Goal: Task Accomplishment & Management: Use online tool/utility

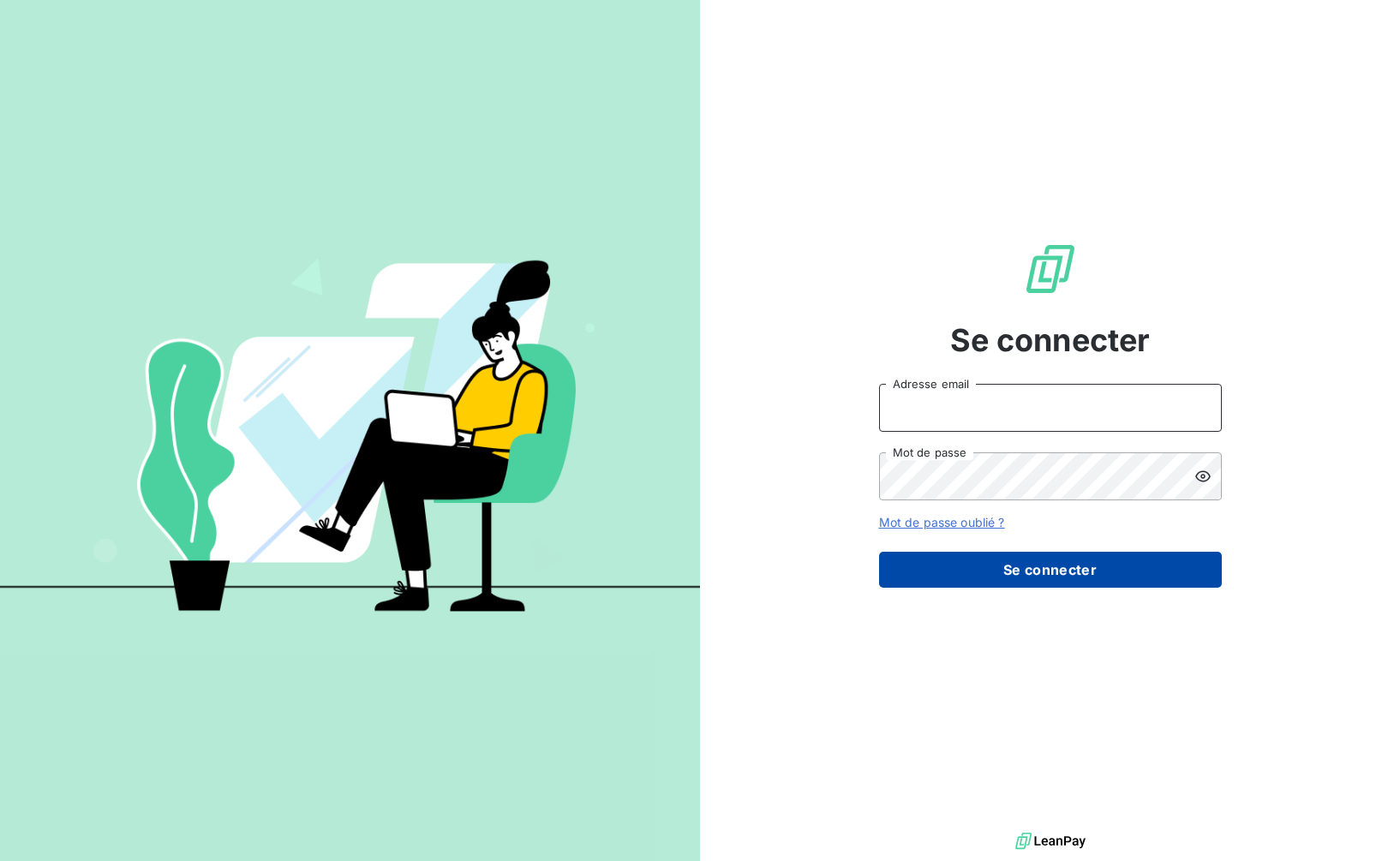
type input "[PERSON_NAME][EMAIL_ADDRESS][DOMAIN_NAME]"
click at [1036, 564] on button "Se connecter" at bounding box center [1050, 569] width 343 height 36
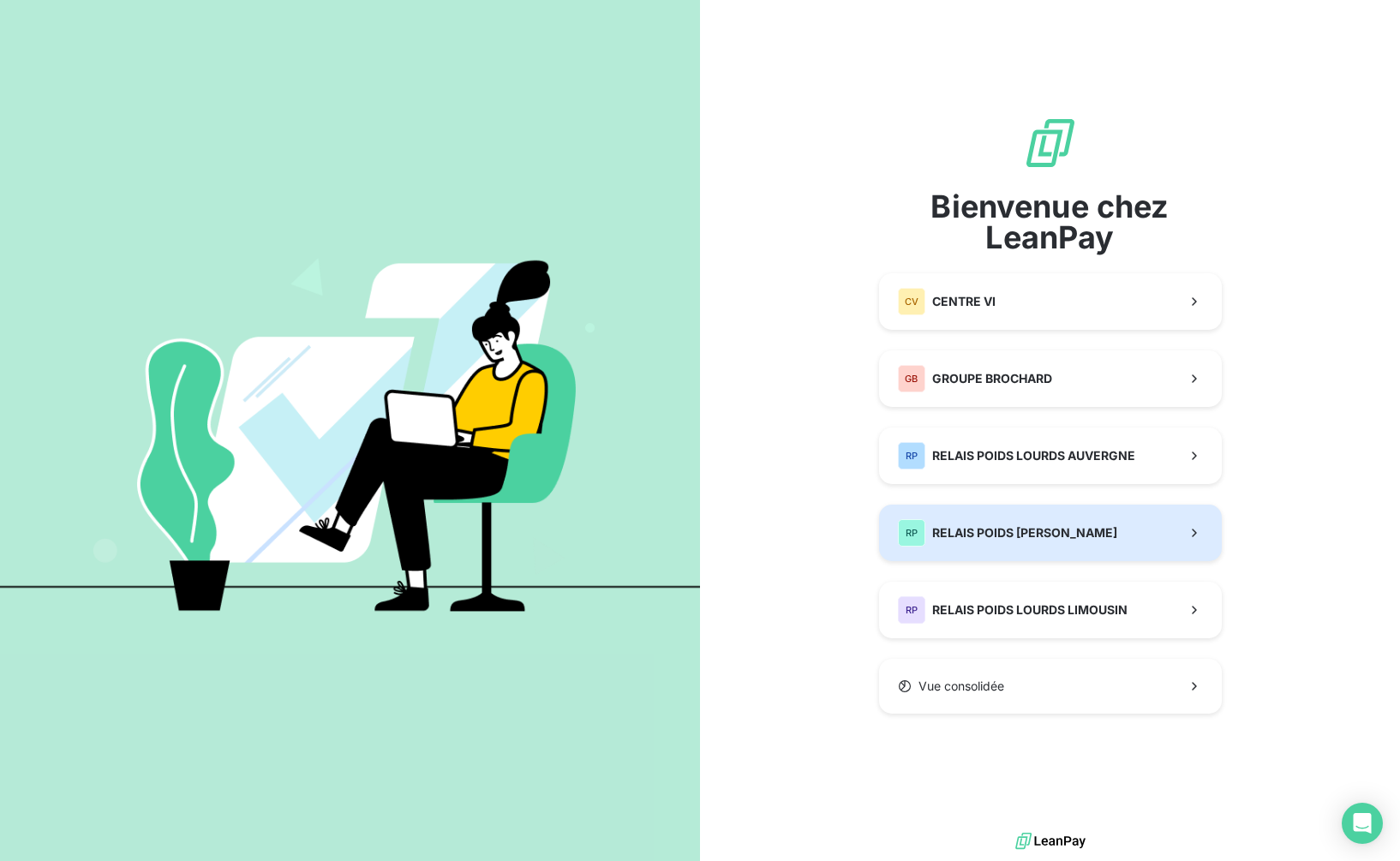
click at [1043, 531] on span "RELAIS POIDS [PERSON_NAME]" at bounding box center [1024, 533] width 185 height 18
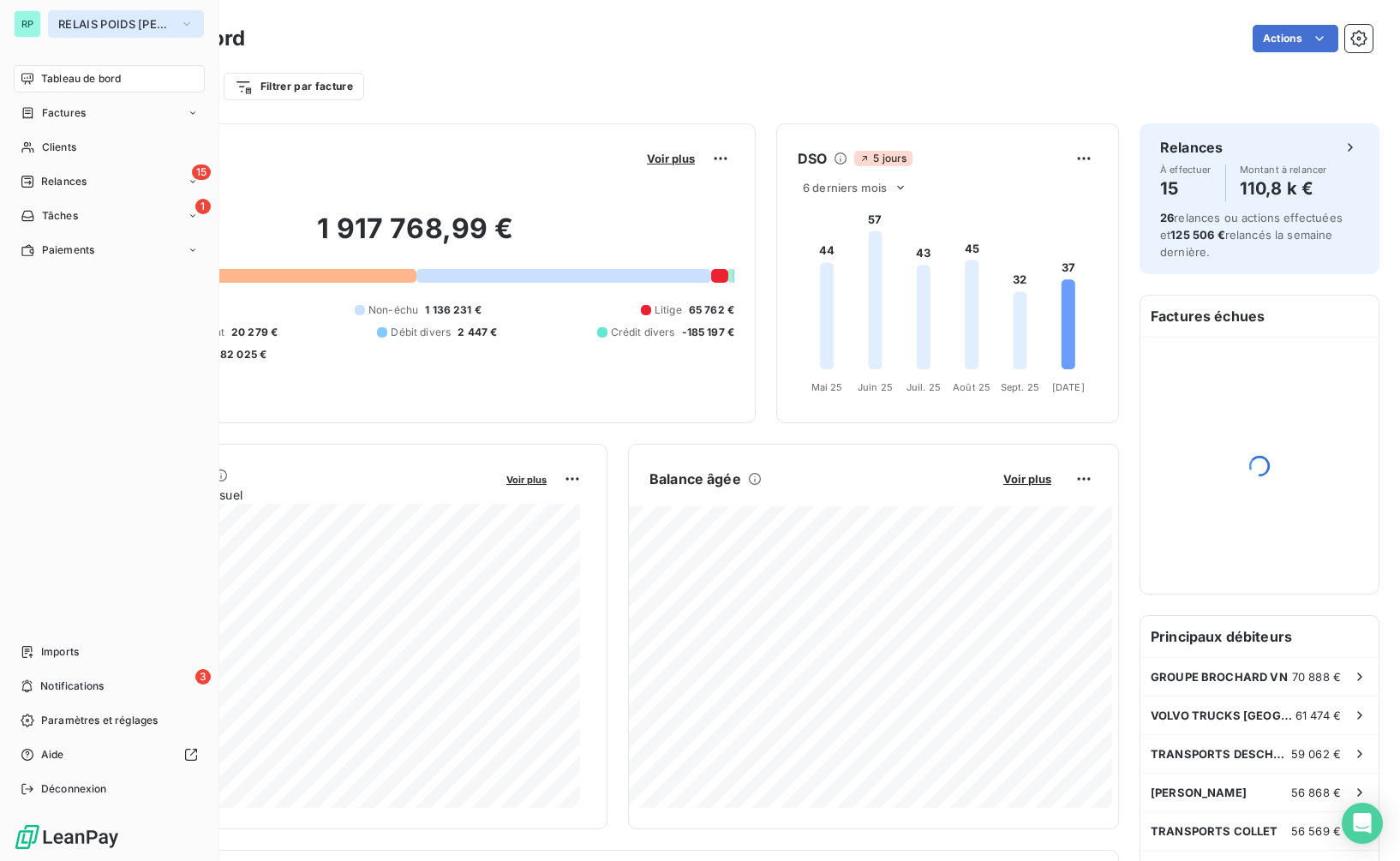
click at [70, 25] on span "RELAIS POIDS [PERSON_NAME]" at bounding box center [115, 25] width 115 height 14
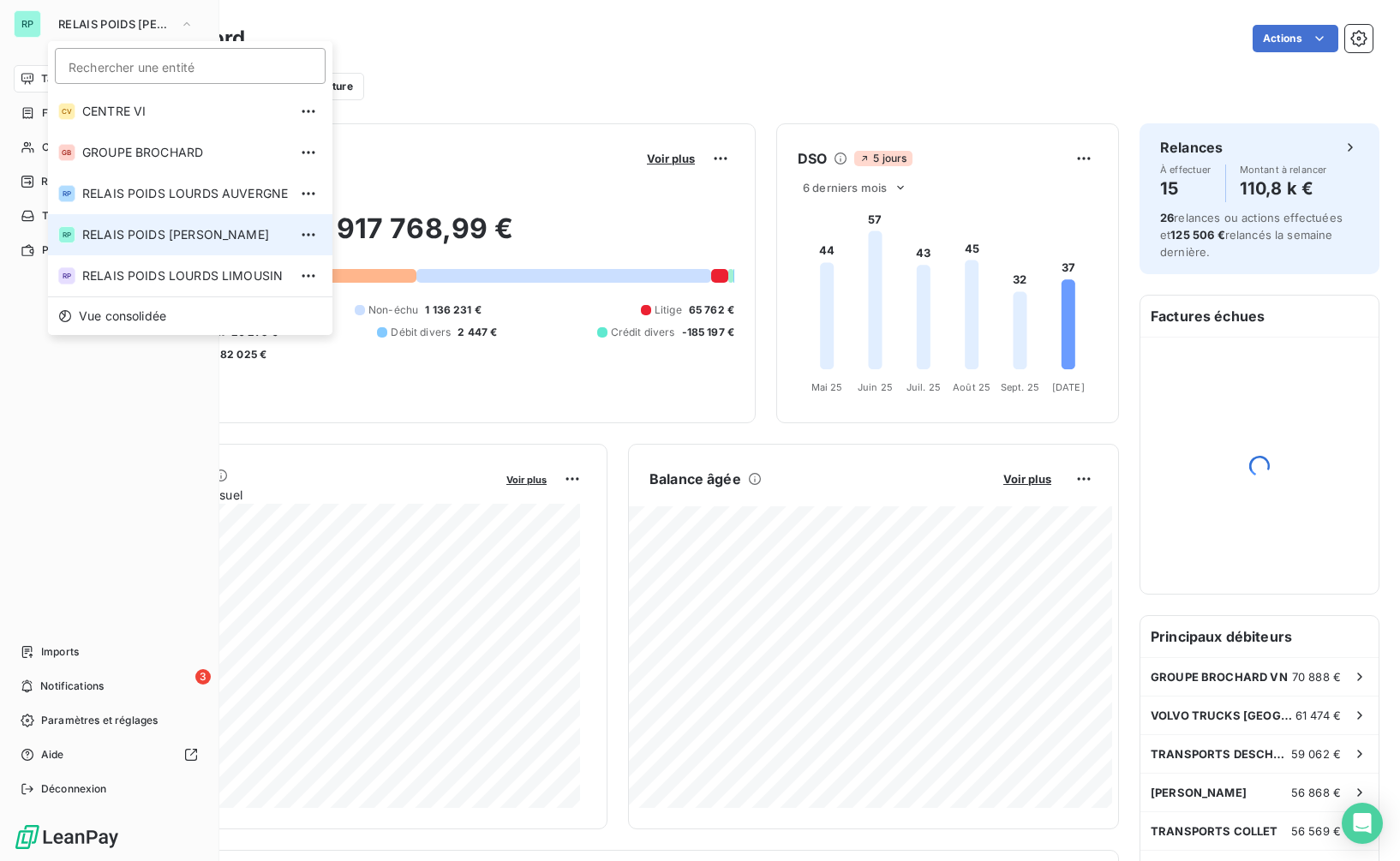
click at [240, 231] on span "RELAIS POIDS [PERSON_NAME]" at bounding box center [185, 235] width 206 height 18
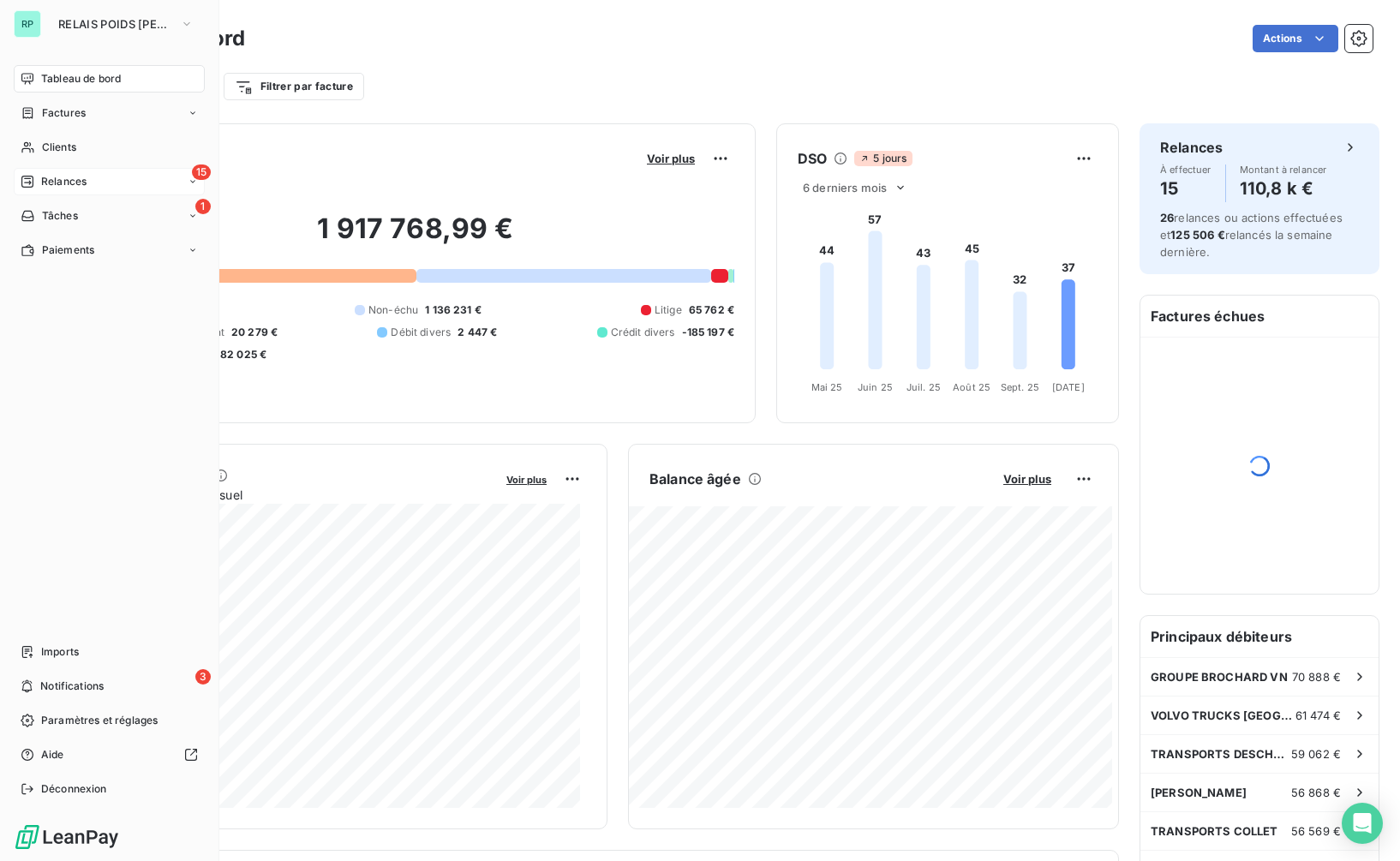
click at [121, 182] on div "15 Relances" at bounding box center [110, 181] width 191 height 27
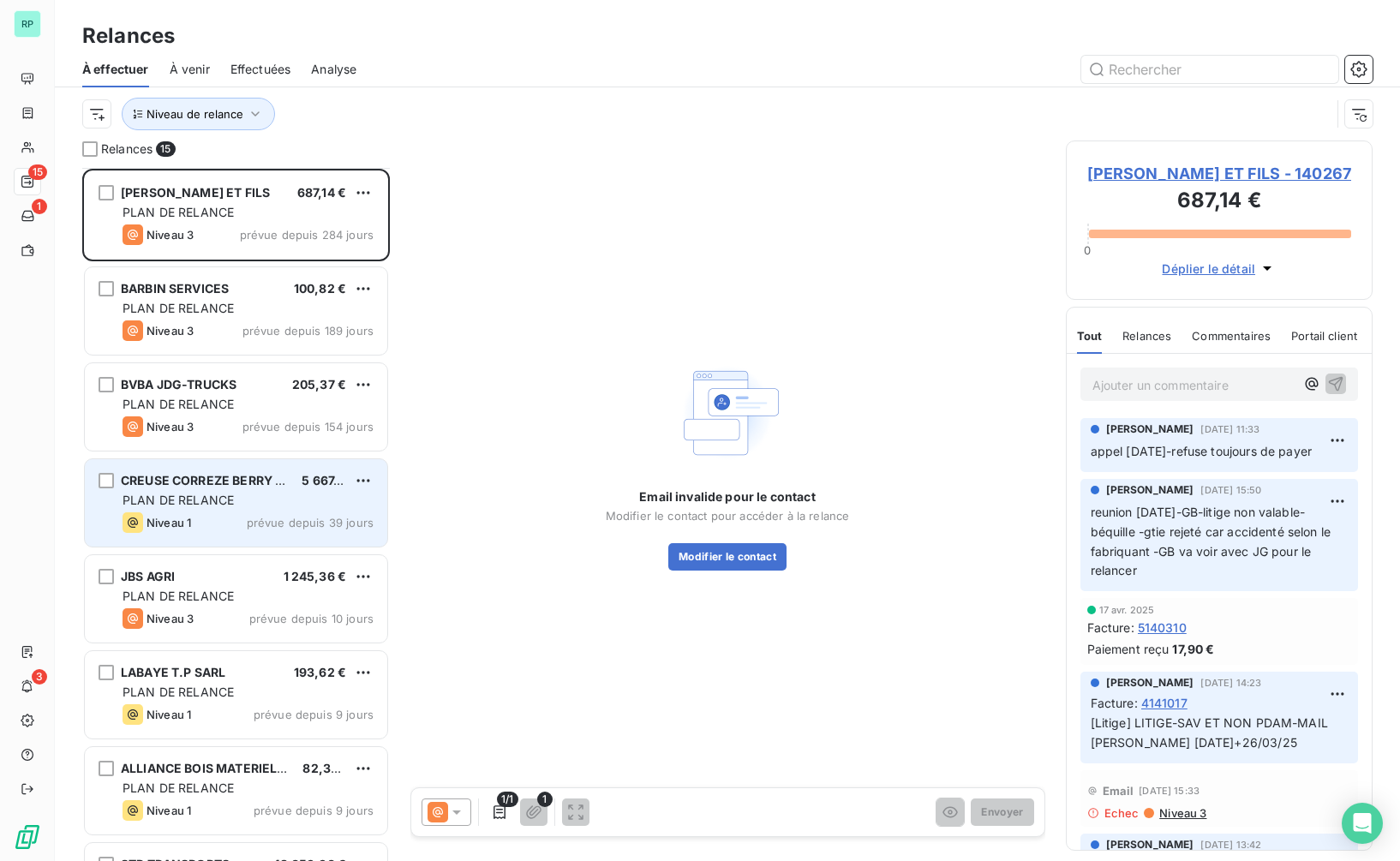
scroll to position [748, 0]
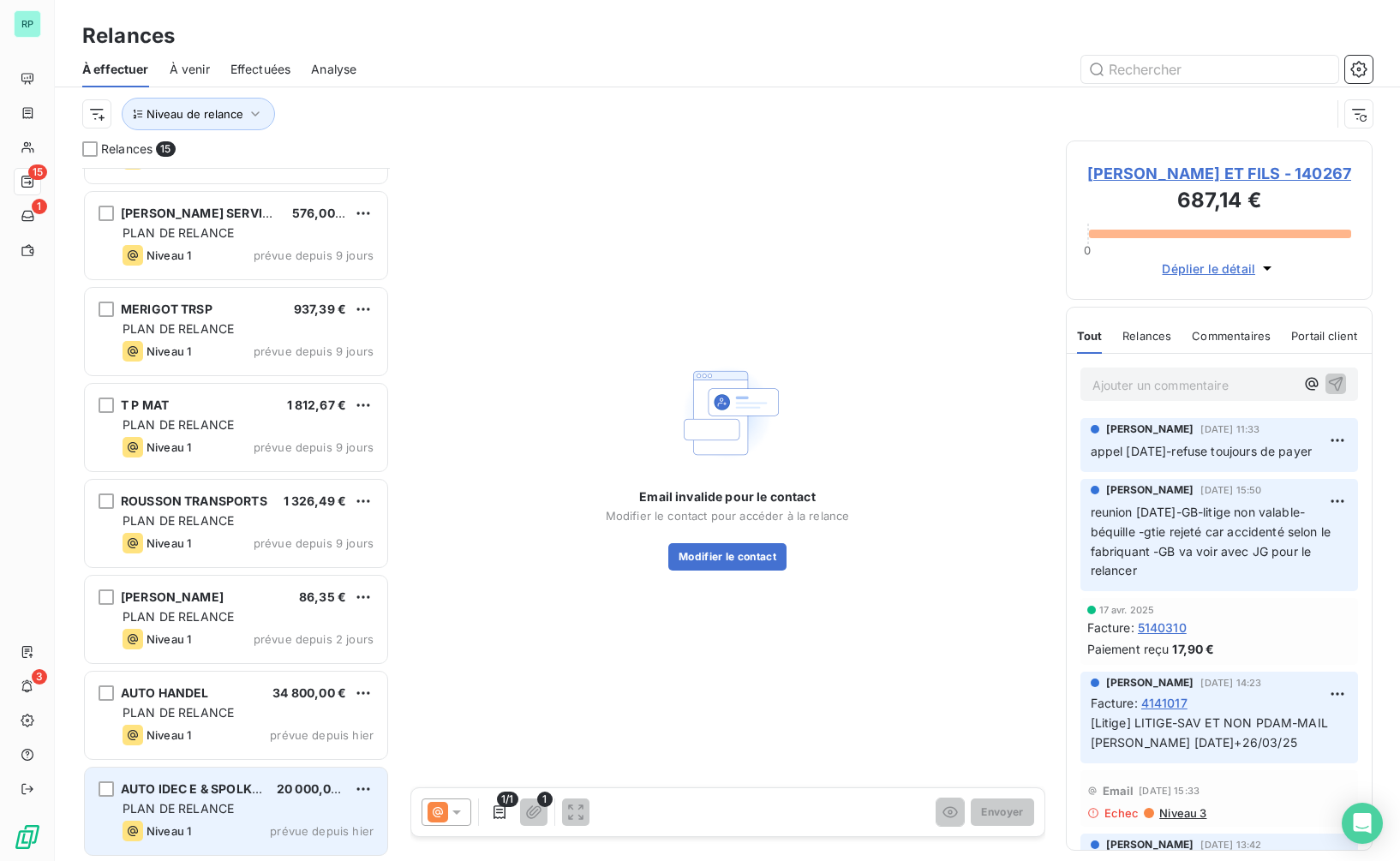
click at [277, 804] on div "PLAN DE RELANCE" at bounding box center [249, 809] width 251 height 18
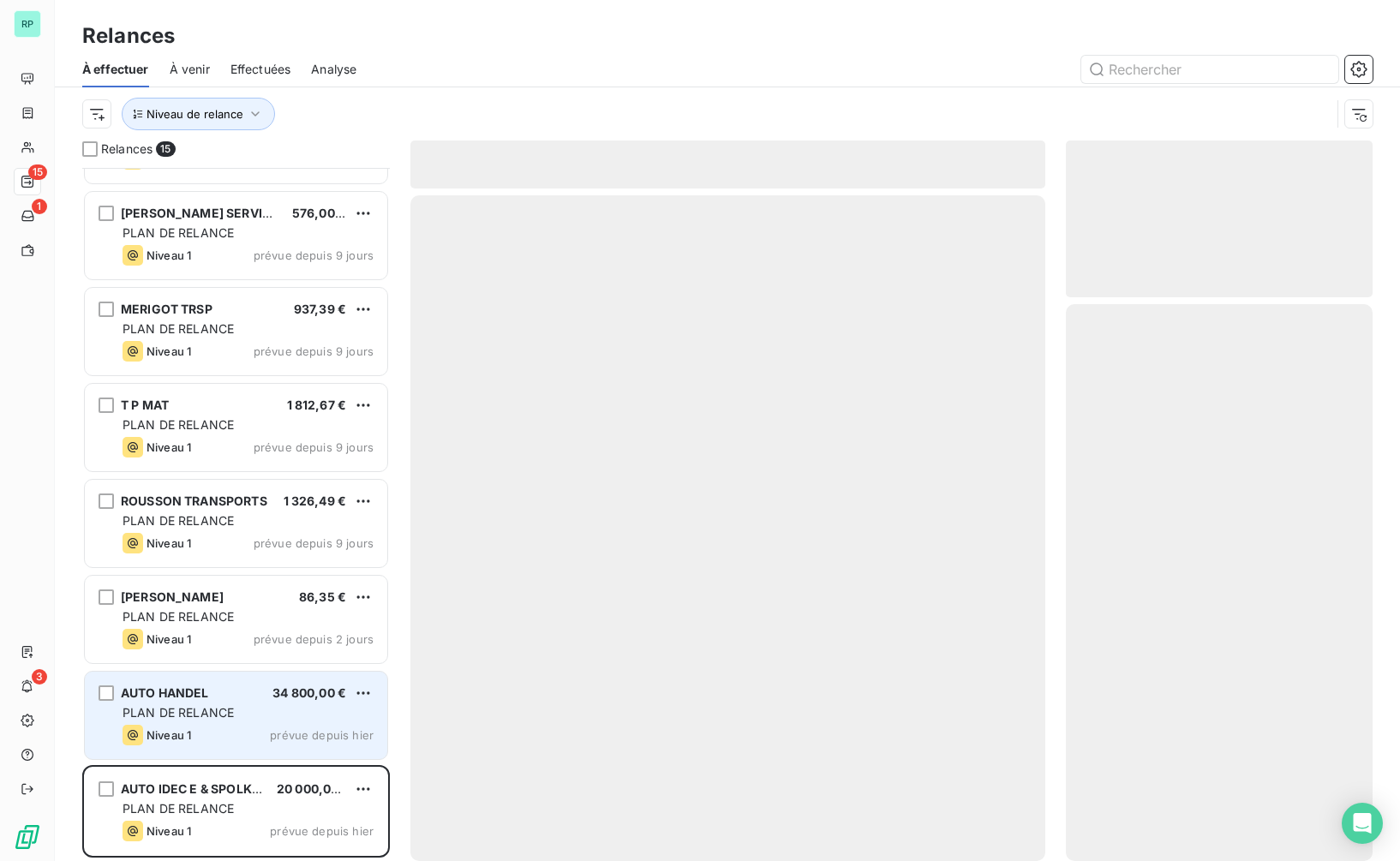
click at [252, 720] on div "PLAN DE RELANCE" at bounding box center [249, 713] width 251 height 18
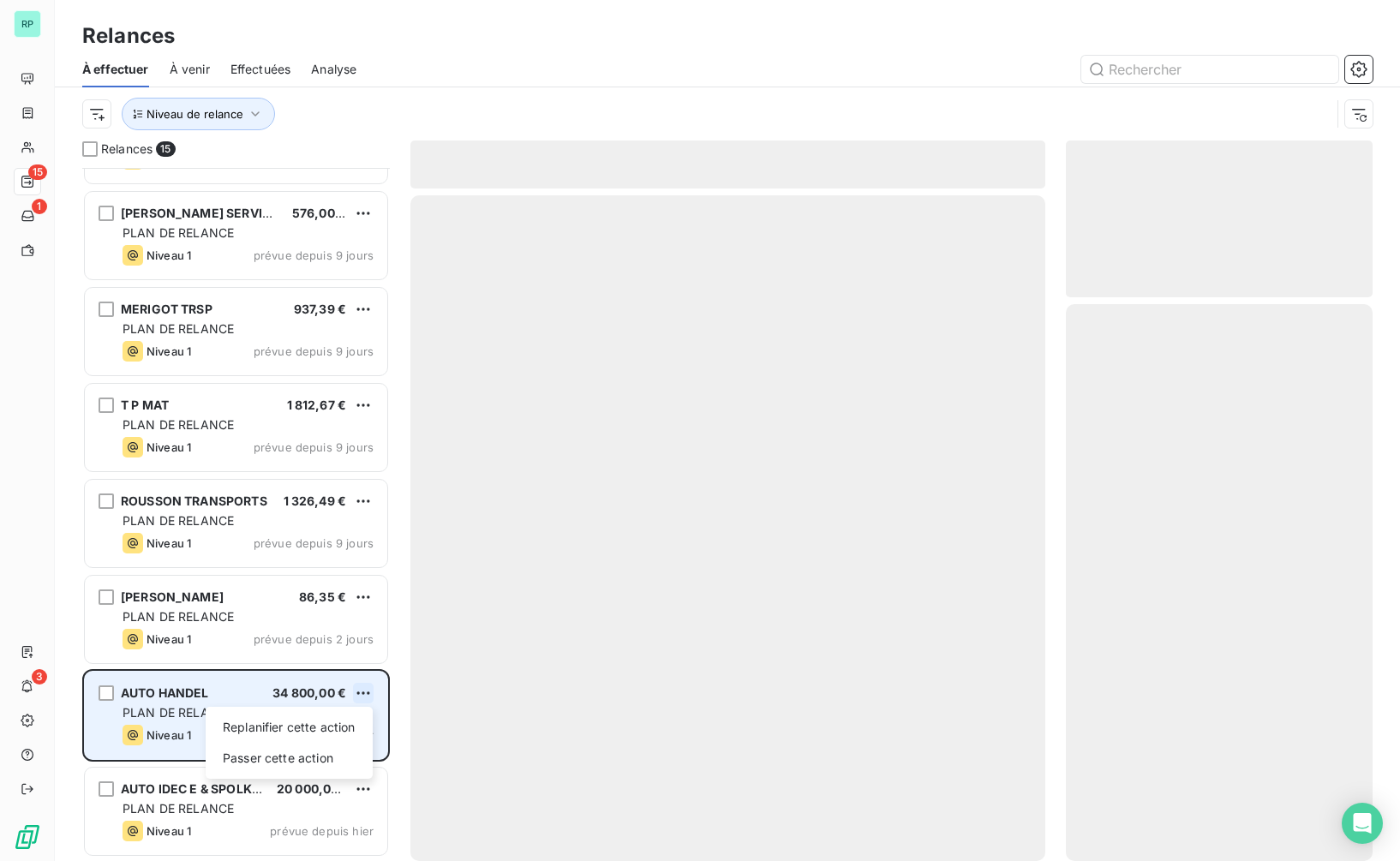
click at [368, 691] on html "RP 15 1 3 Relances À effectuer À venir Effectuées Analyse Niveau de relance Rel…" at bounding box center [700, 430] width 1400 height 861
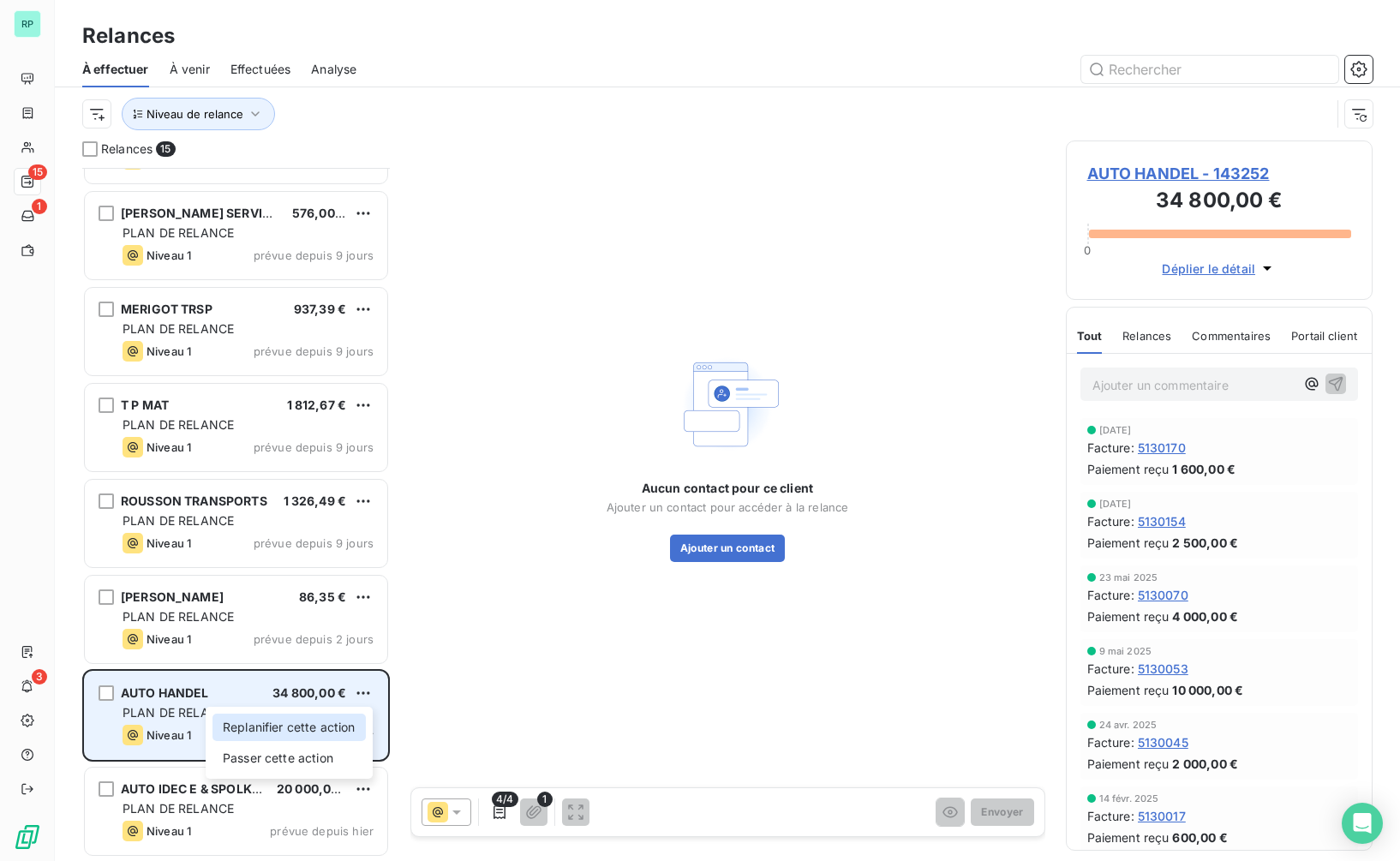
click at [317, 728] on div "Replanifier cette action" at bounding box center [289, 727] width 154 height 27
select select "9"
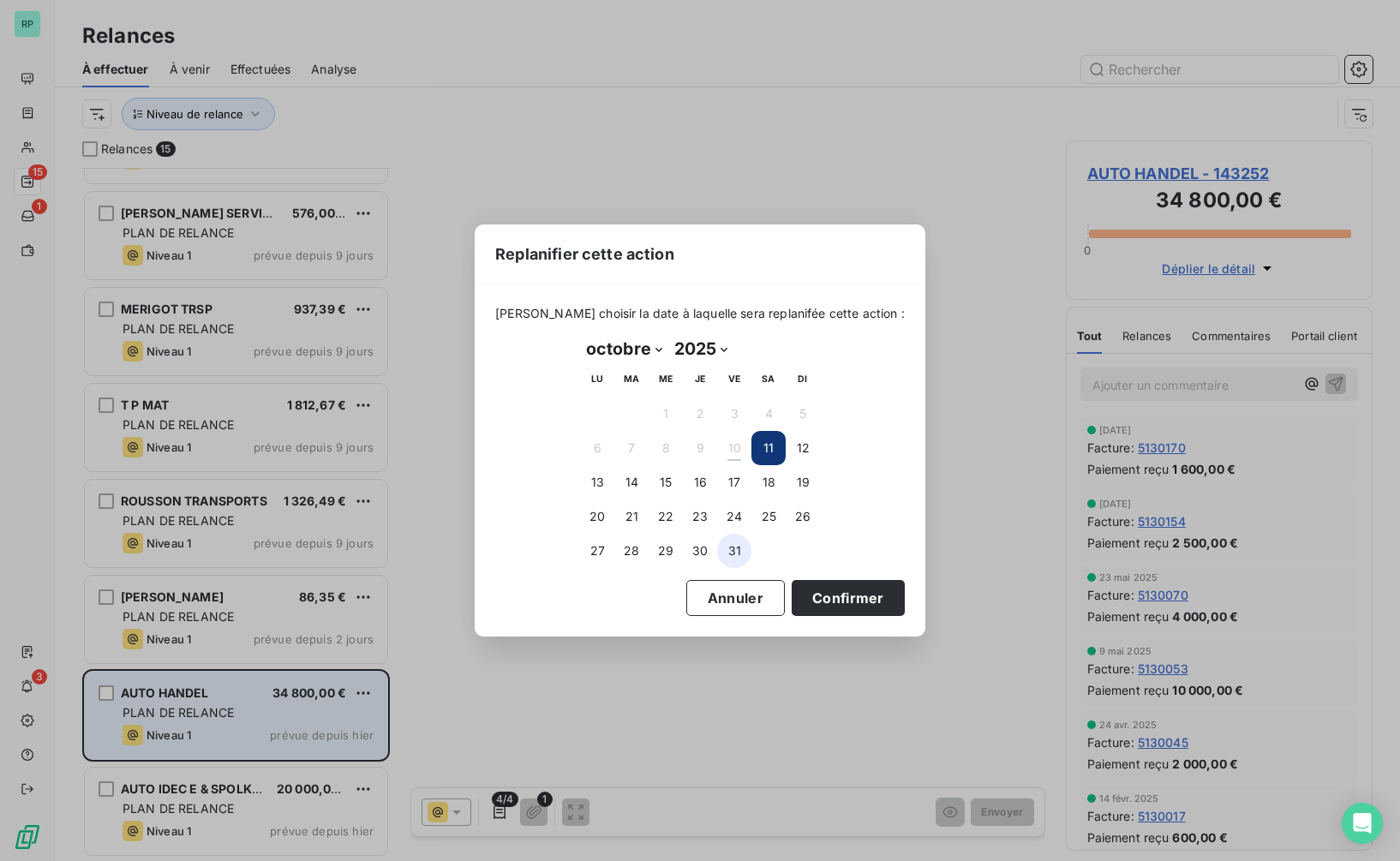
click at [730, 556] on button "31" at bounding box center [734, 551] width 34 height 34
click at [819, 594] on button "Confirmer" at bounding box center [848, 597] width 113 height 36
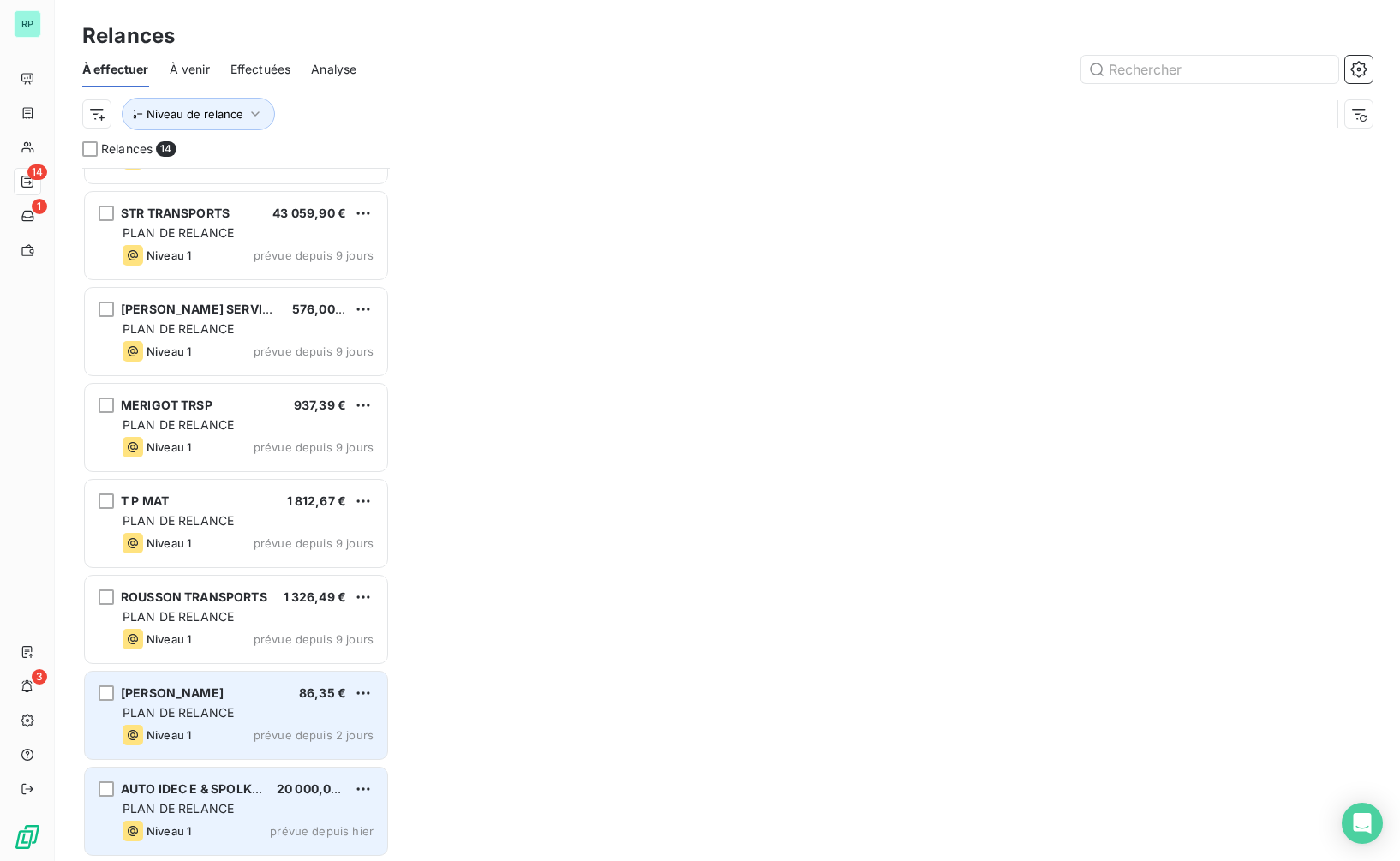
scroll to position [650, 0]
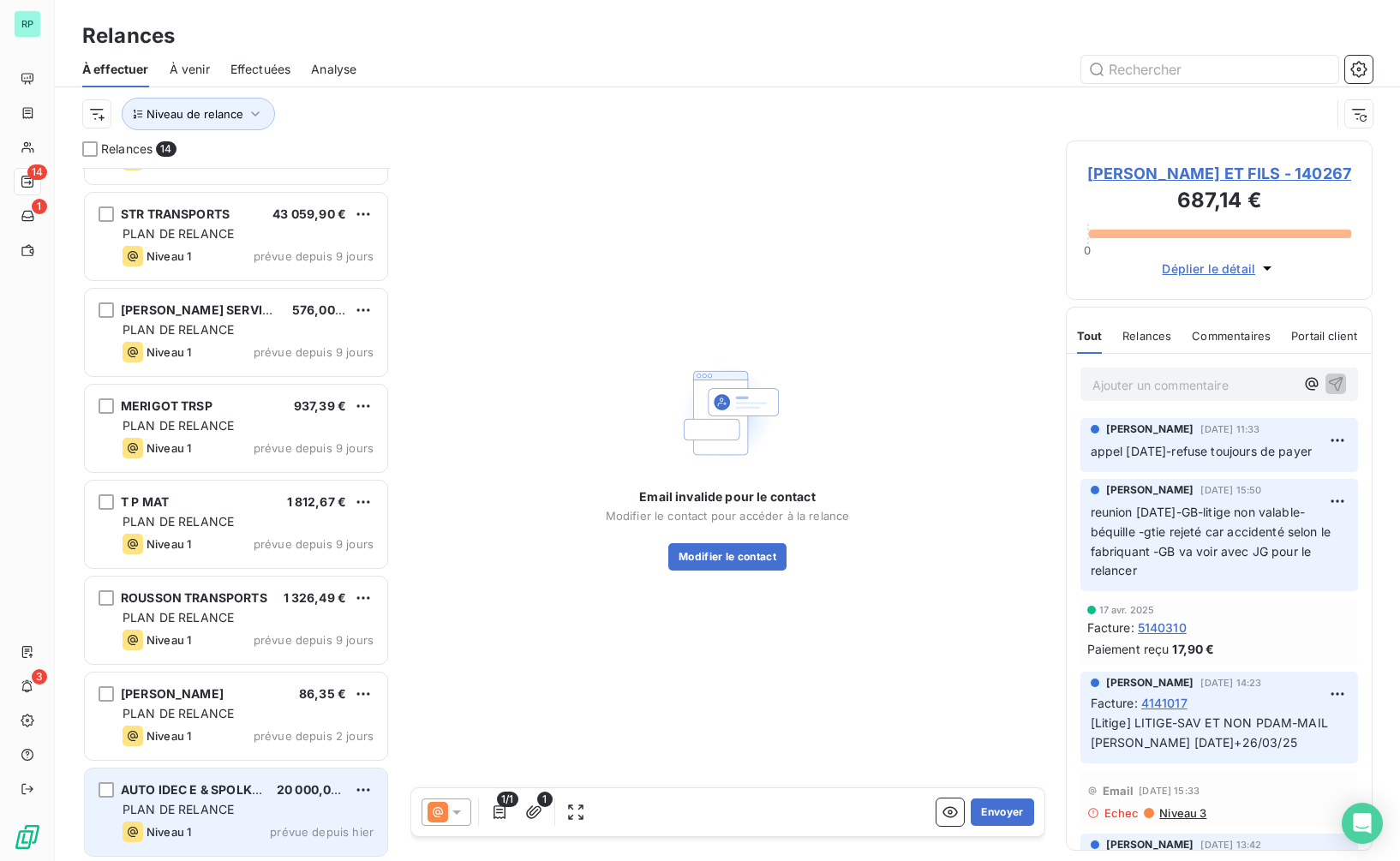
click at [238, 789] on span "AUTO IDEC E & SPOLKA Z" at bounding box center [196, 790] width 150 height 15
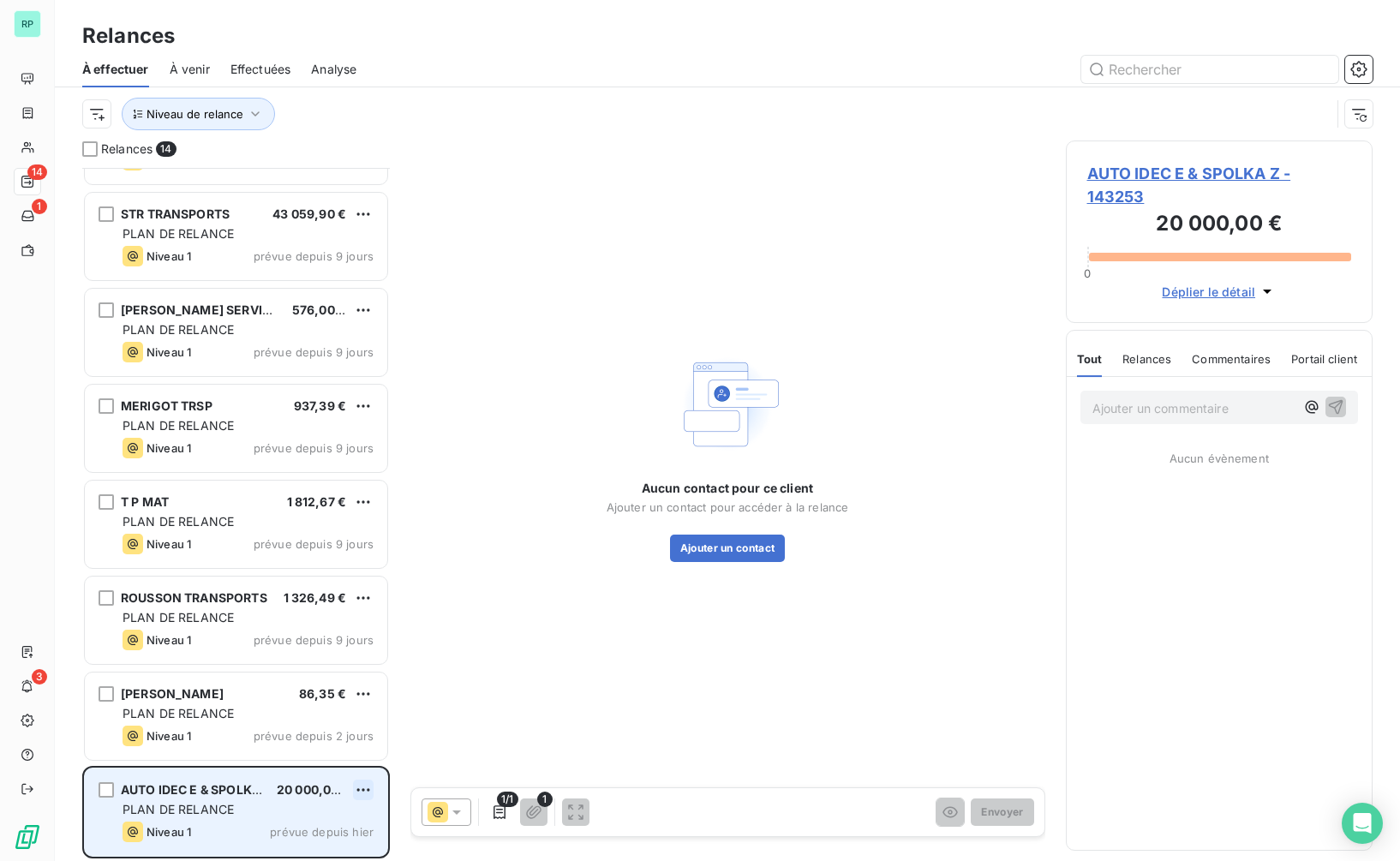
click at [368, 783] on html "RP 14 1 3 Relances À effectuer À venir Effectuées Analyse Niveau de relance Rel…" at bounding box center [700, 430] width 1400 height 861
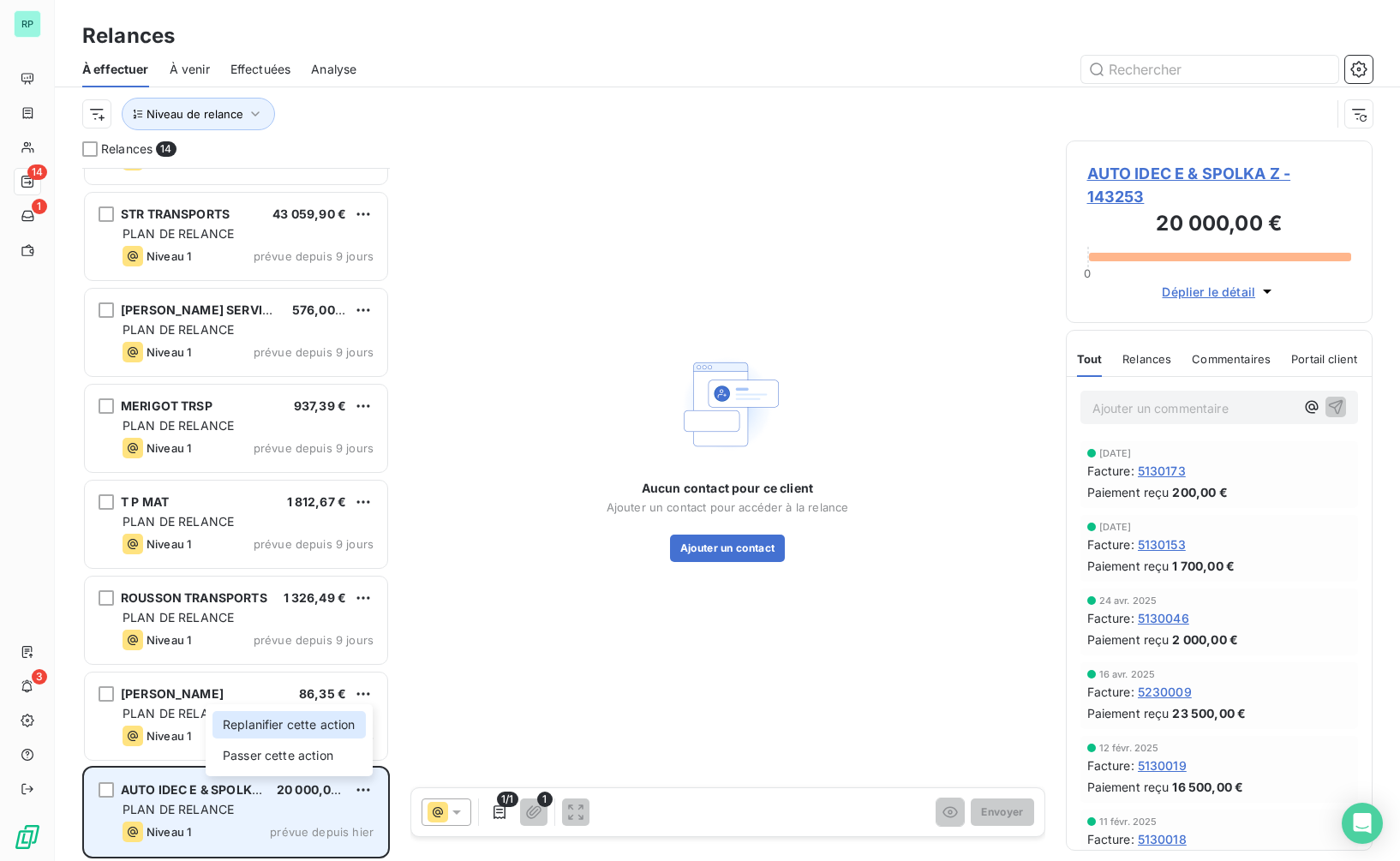
click at [337, 726] on div "Replanifier cette action" at bounding box center [289, 725] width 154 height 27
select select "9"
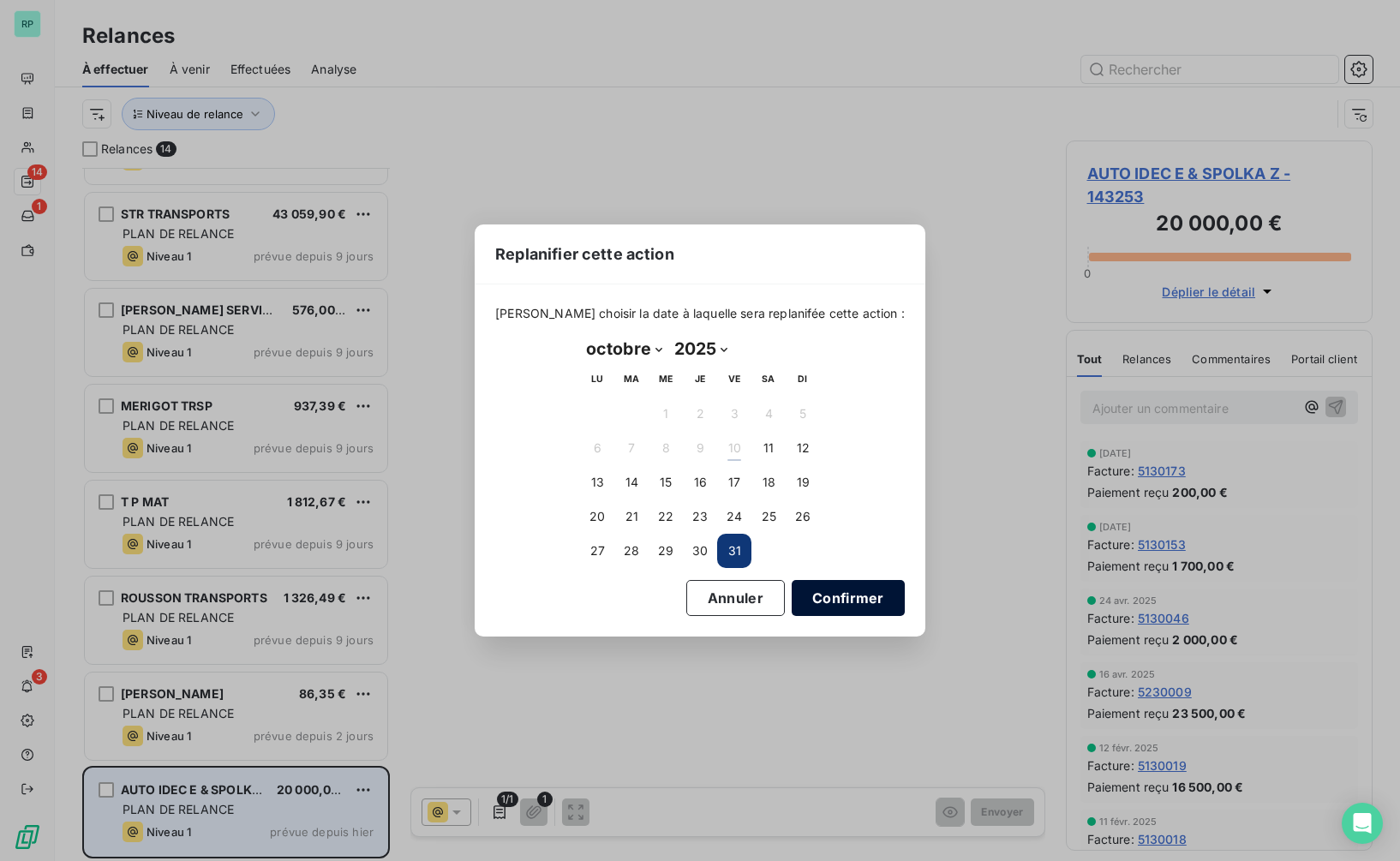
click at [801, 605] on button "Confirmer" at bounding box center [848, 597] width 113 height 36
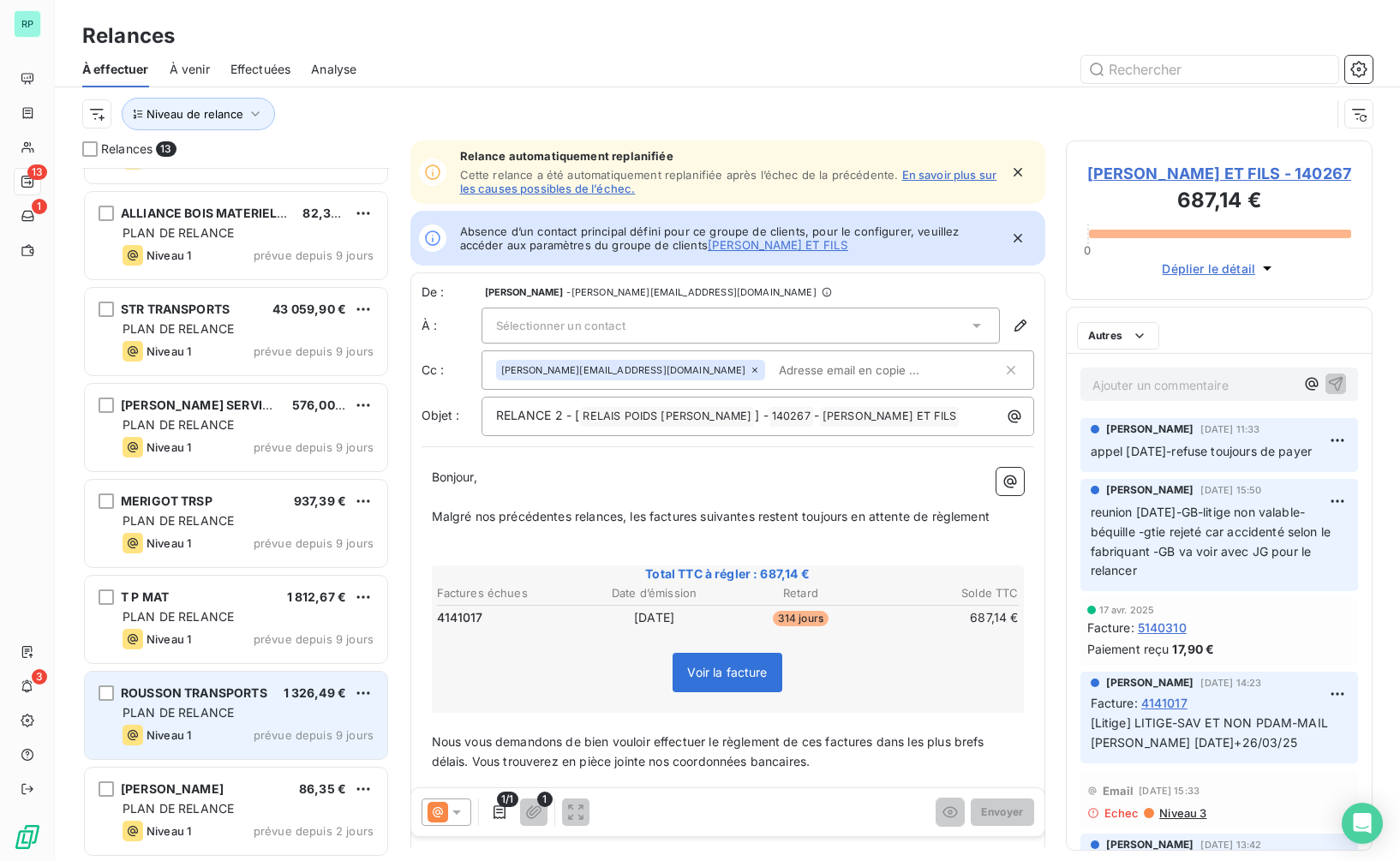
scroll to position [554, 0]
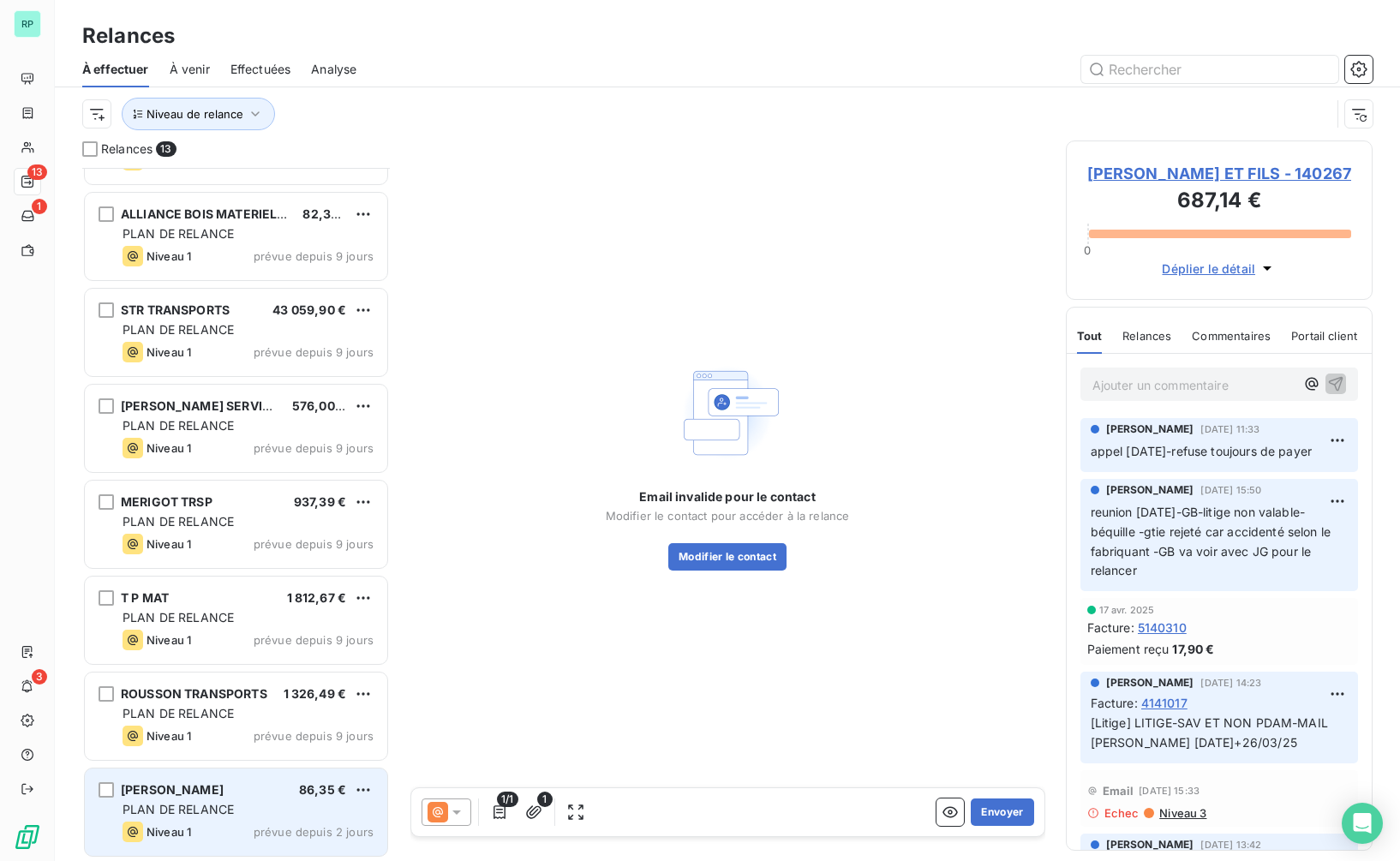
click at [199, 782] on div "[PERSON_NAME]" at bounding box center [172, 791] width 103 height 18
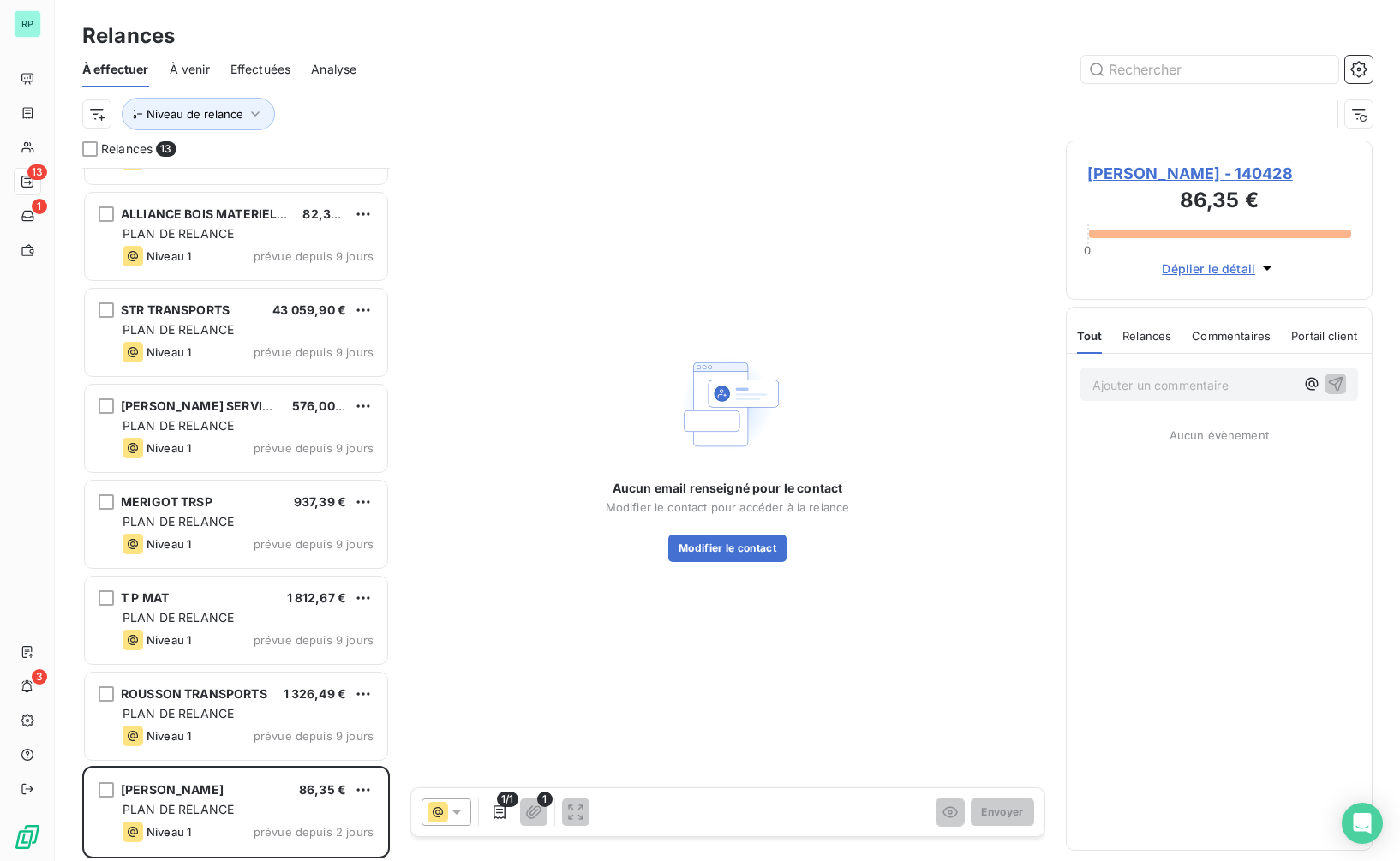
scroll to position [555, 0]
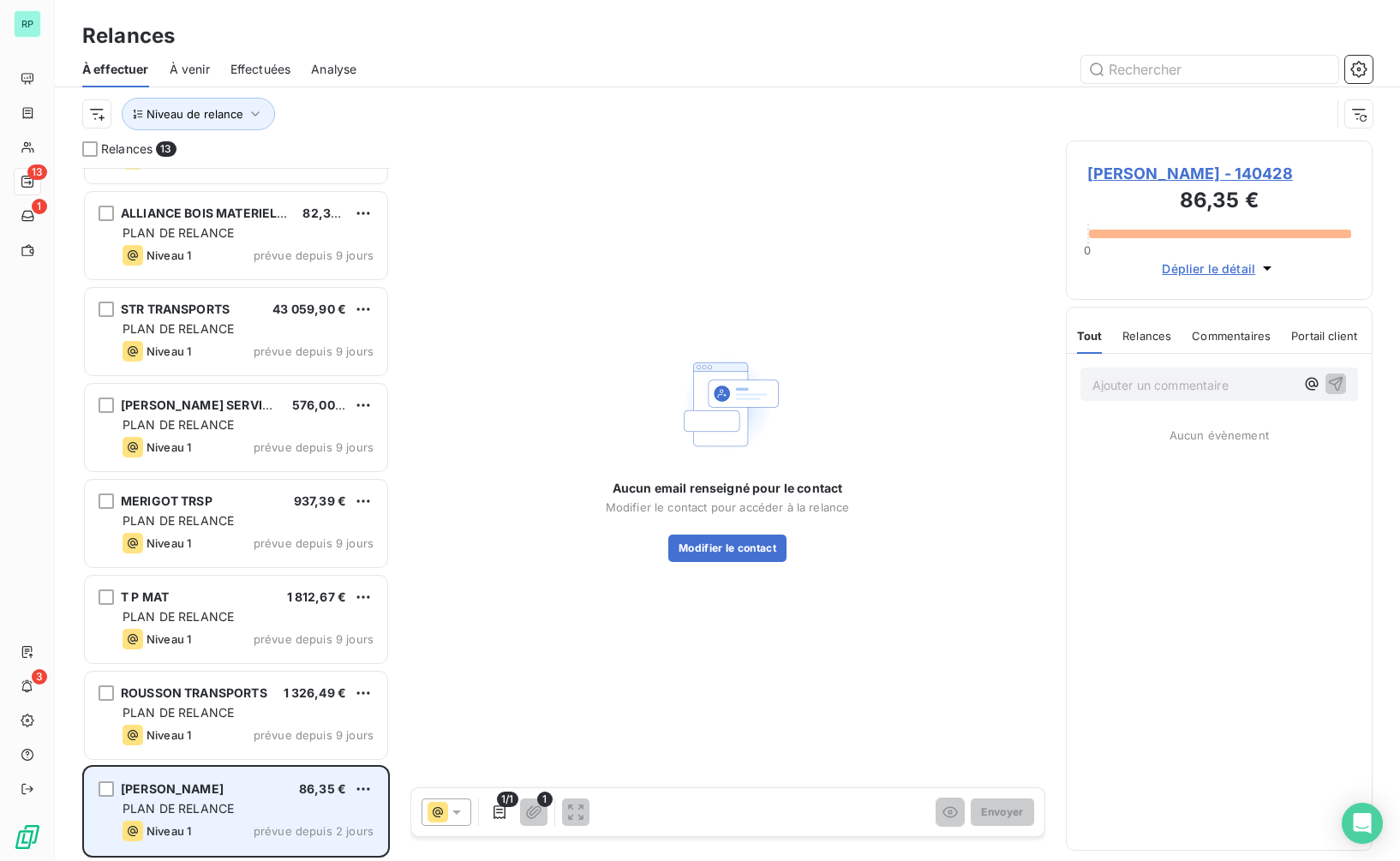
click at [227, 799] on div "[PERSON_NAME] 86,35 € PLAN DE RELANCE Niveau 1 prévue depuis 2 jours" at bounding box center [236, 812] width 302 height 88
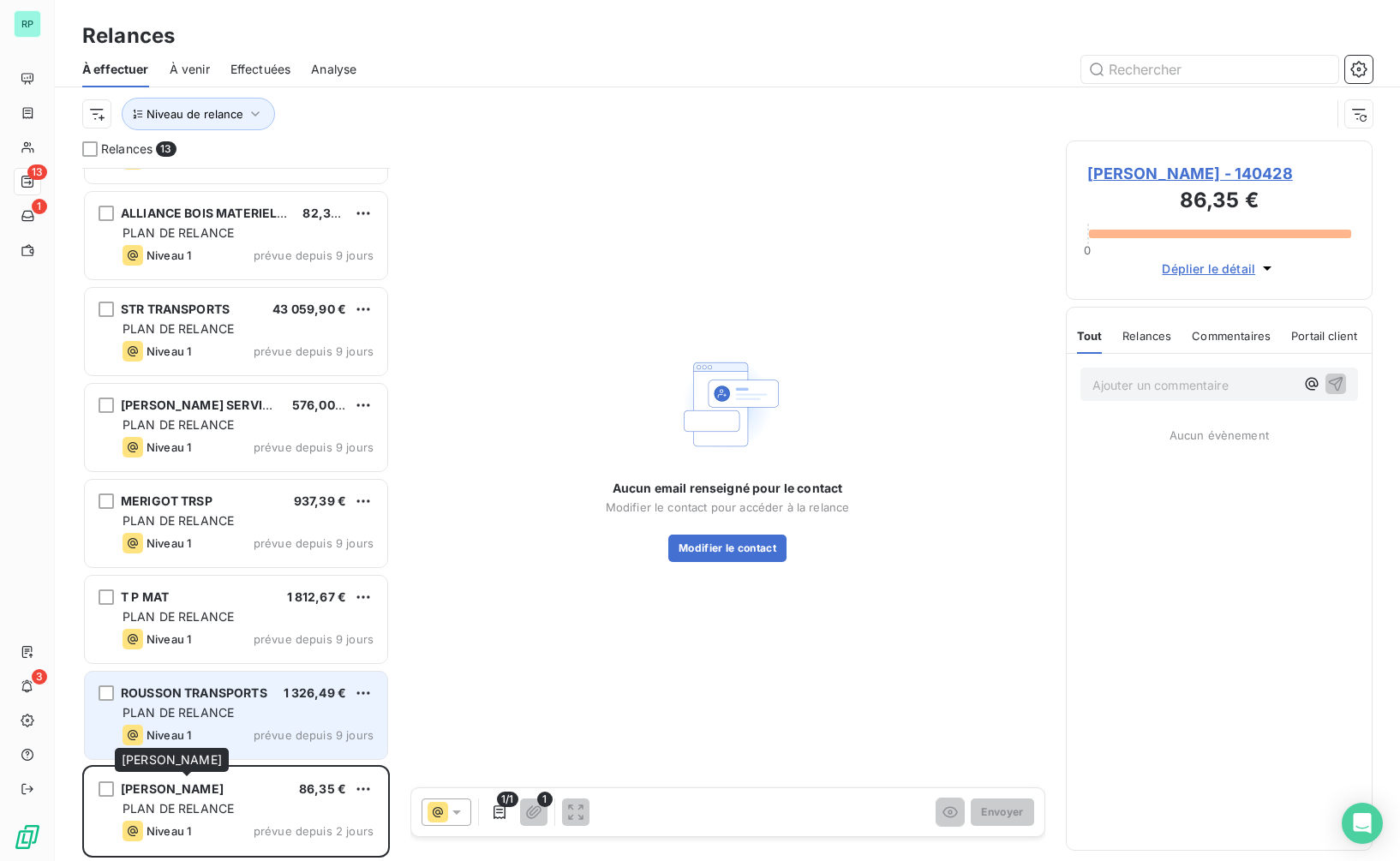
click at [224, 717] on span "PLAN DE RELANCE" at bounding box center [178, 713] width 112 height 15
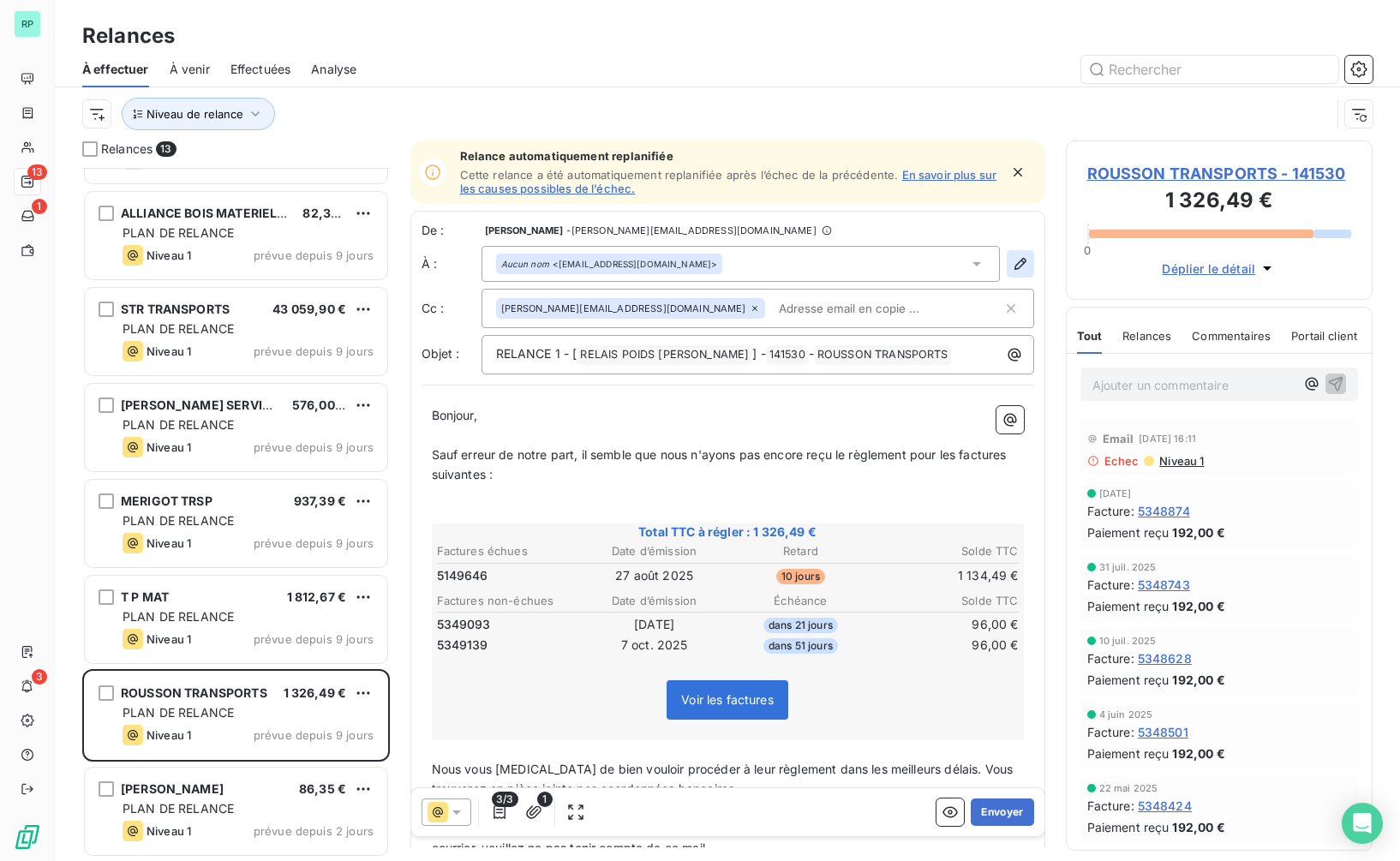
click at [1014, 262] on icon "button" at bounding box center [1020, 264] width 12 height 12
type input "[EMAIL_ADDRESS][DOMAIN_NAME]"
type input "0477356843"
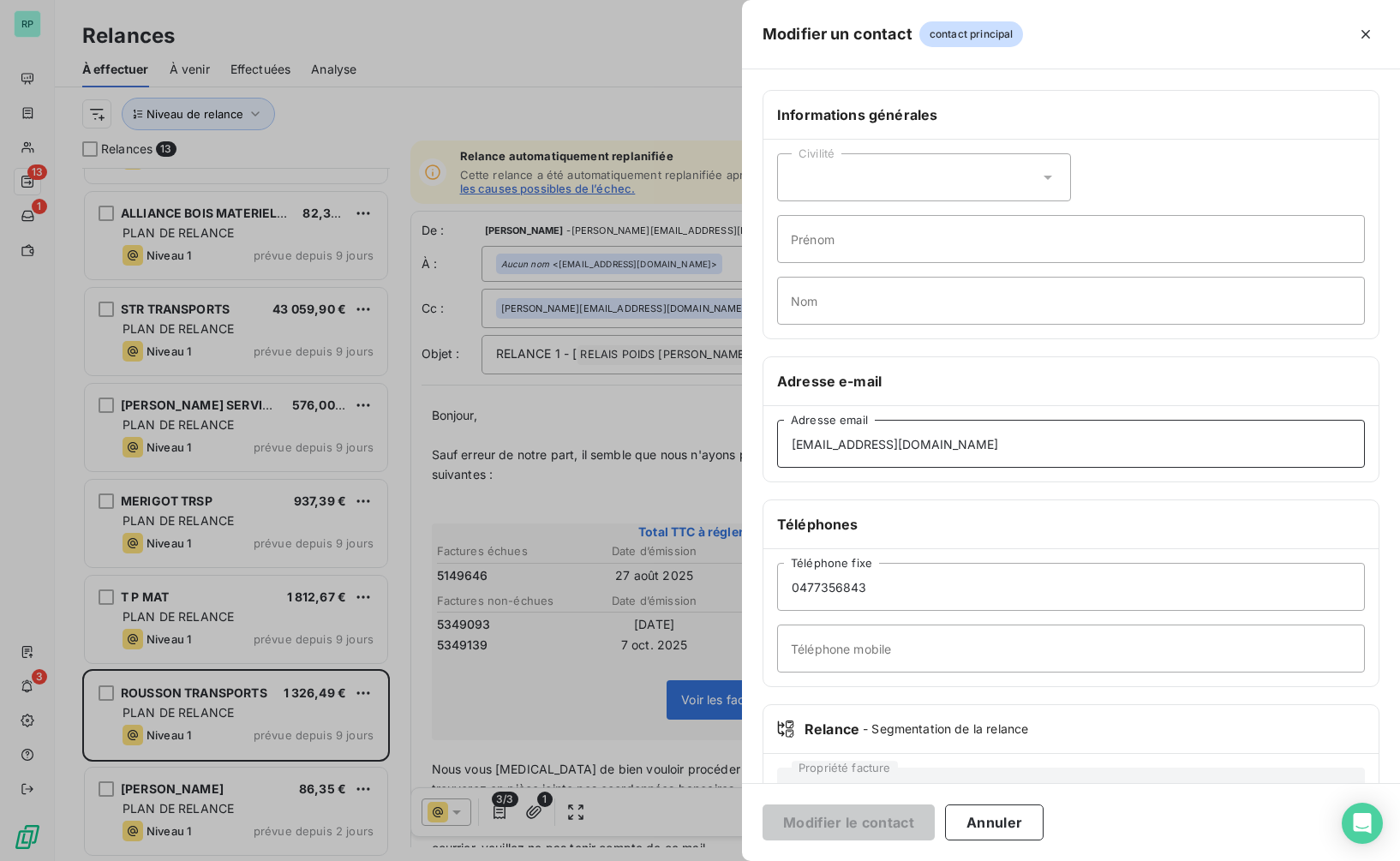
click at [1058, 452] on input "[EMAIL_ADDRESS][DOMAIN_NAME]" at bounding box center [1071, 444] width 588 height 48
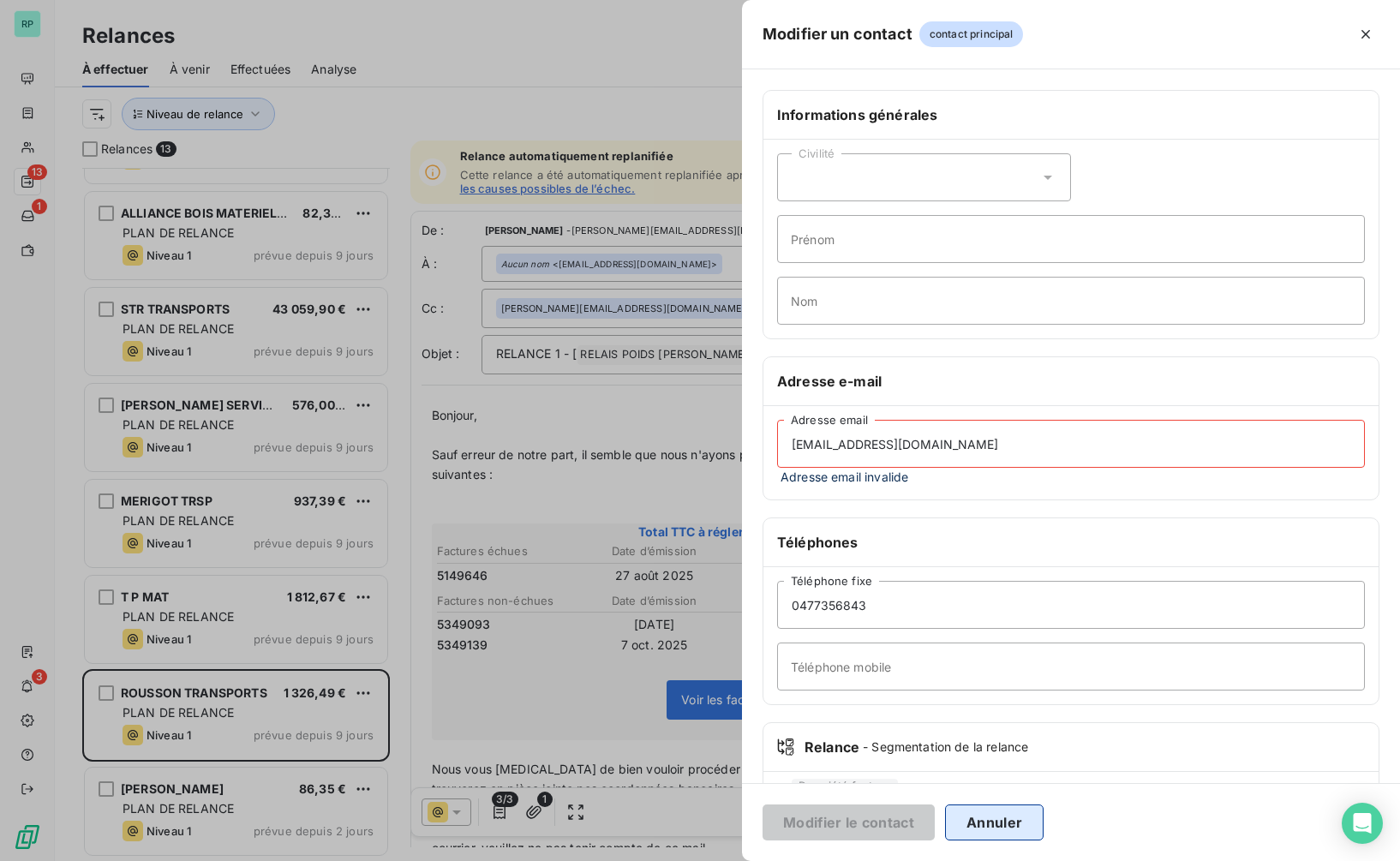
click at [1019, 821] on button "Annuler" at bounding box center [994, 822] width 98 height 36
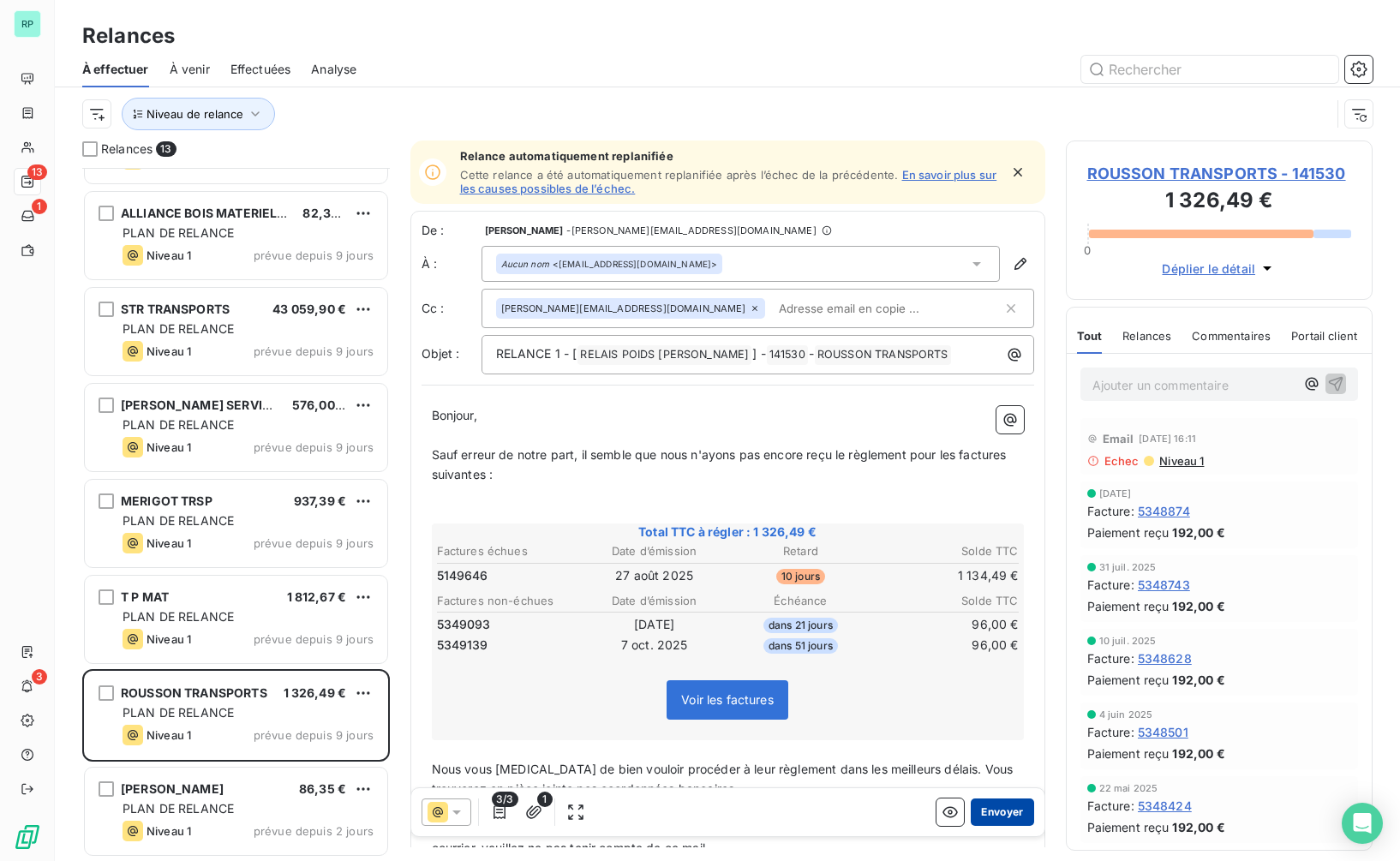
click at [992, 815] on button "Envoyer" at bounding box center [1001, 812] width 62 height 27
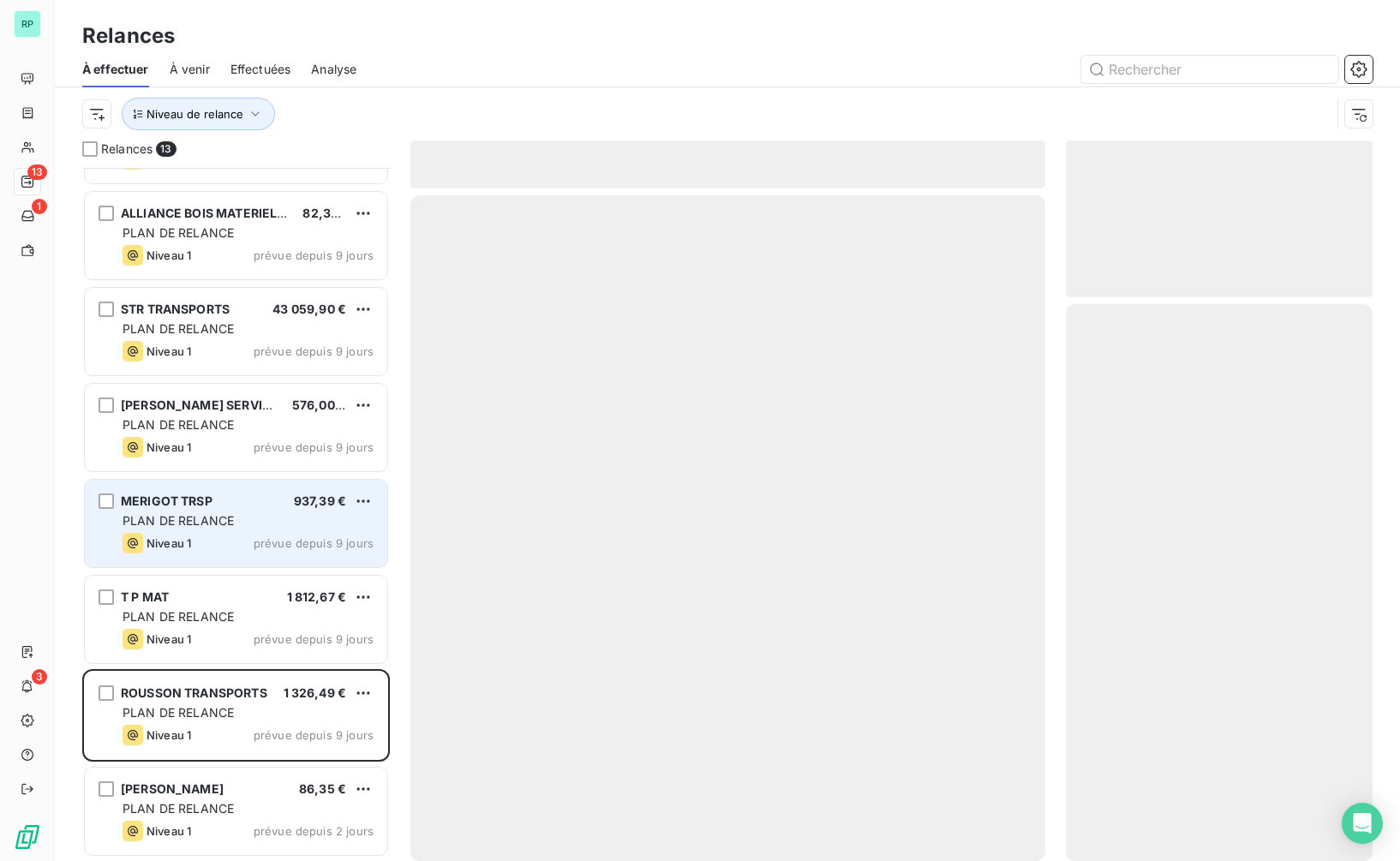
click at [169, 634] on div "JBS AGRI 1 245,36 € PLAN DE RELANCE Niveau 3 prévue depuis 10 jours LABAYE T.P …" at bounding box center [236, 237] width 307 height 1248
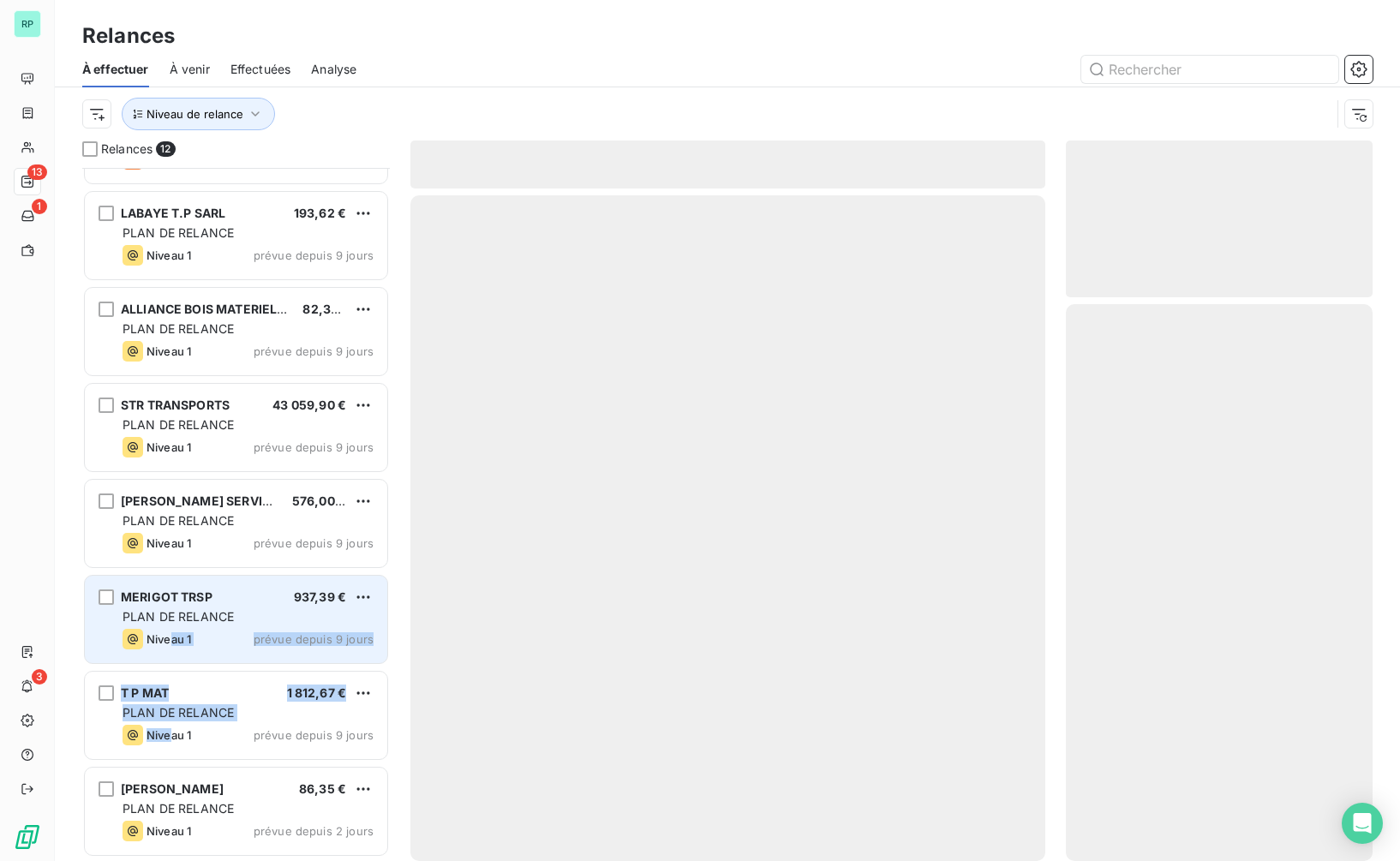
scroll to position [459, 0]
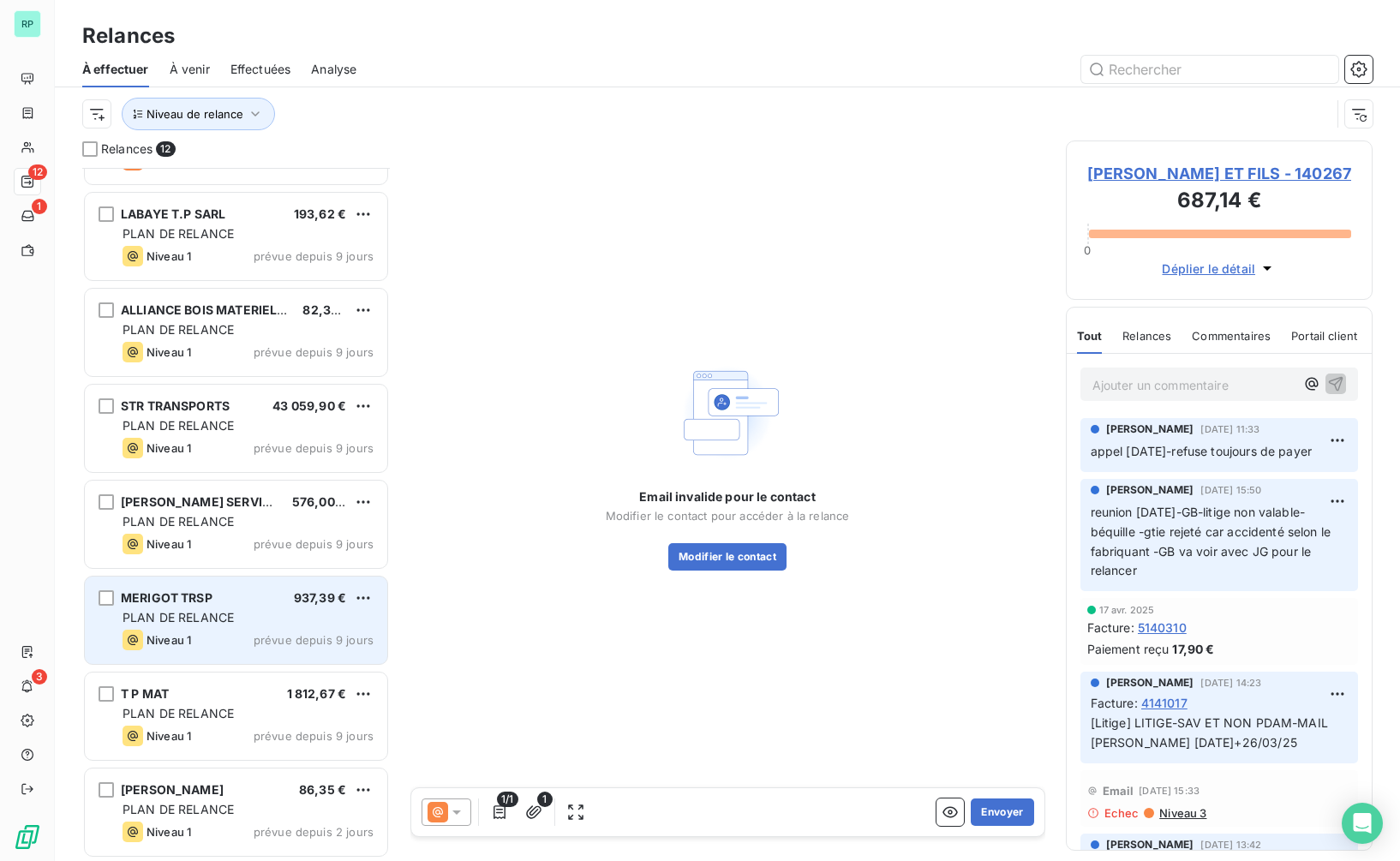
click at [175, 626] on div "MERIGOT TRSP 937,39 € PLAN DE RELANCE Niveau 1 prévue depuis 9 jours" at bounding box center [236, 621] width 302 height 88
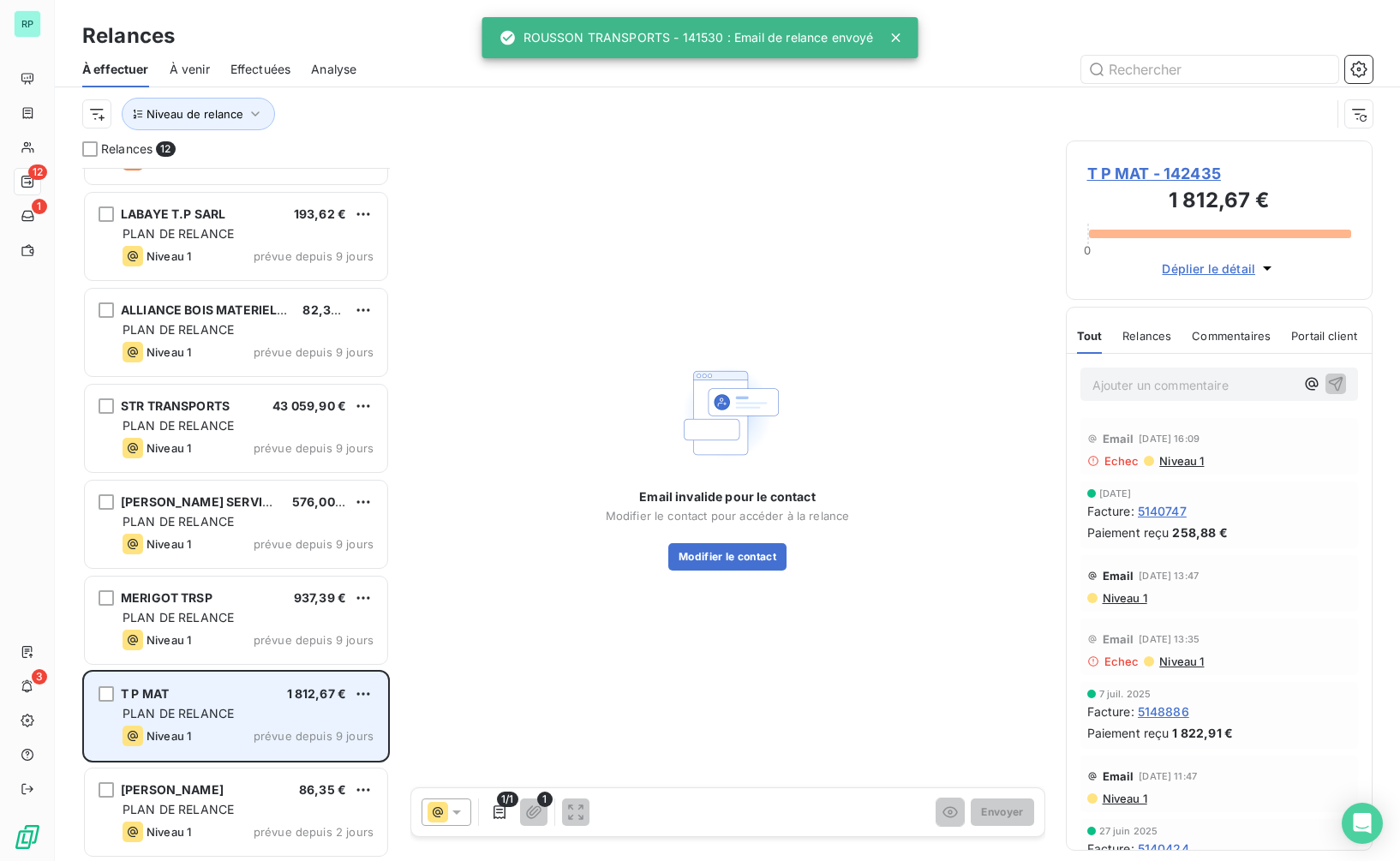
click at [184, 708] on span "PLAN DE RELANCE" at bounding box center [178, 713] width 112 height 15
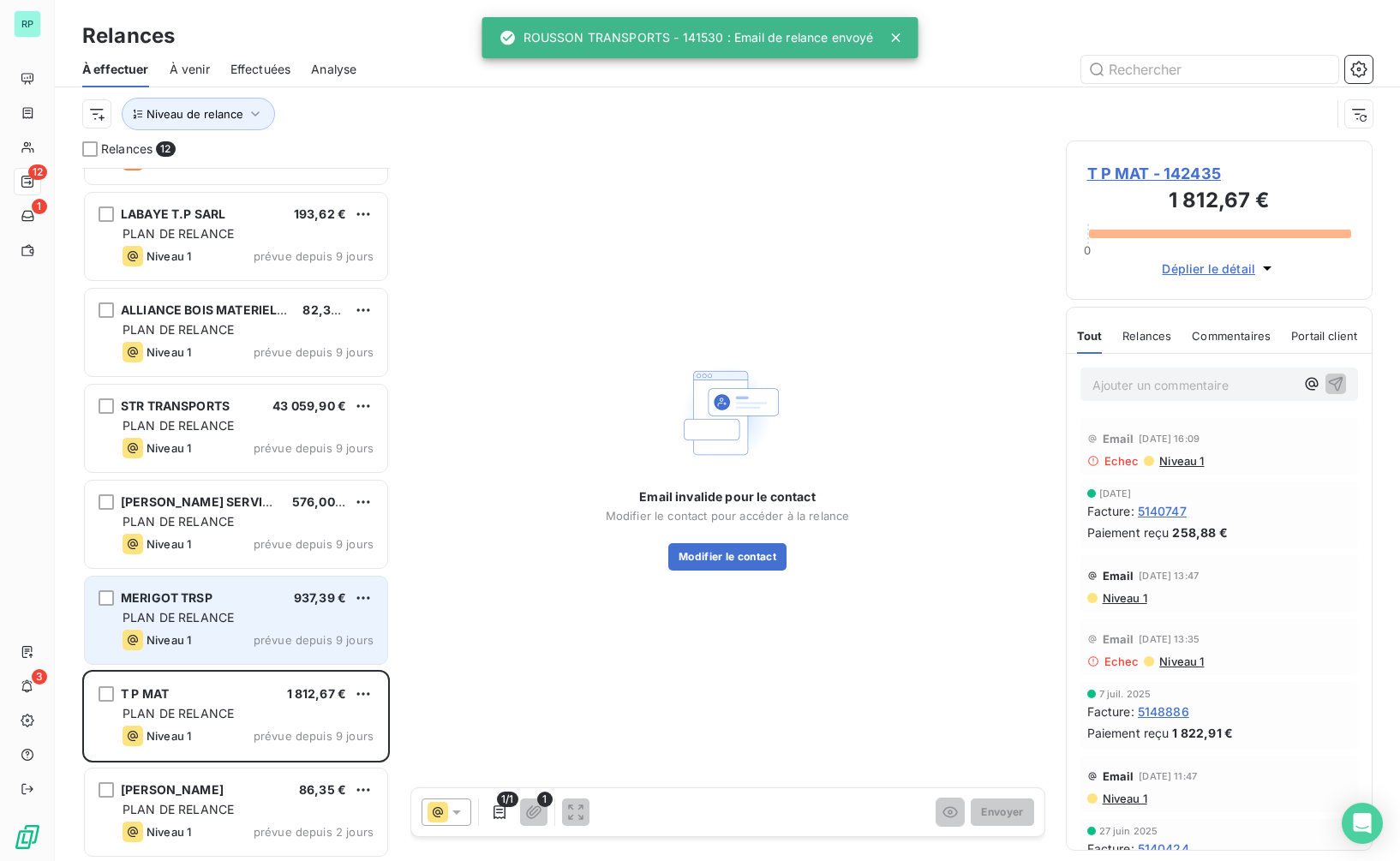
click at [183, 634] on span "Niveau 1" at bounding box center [169, 640] width 45 height 14
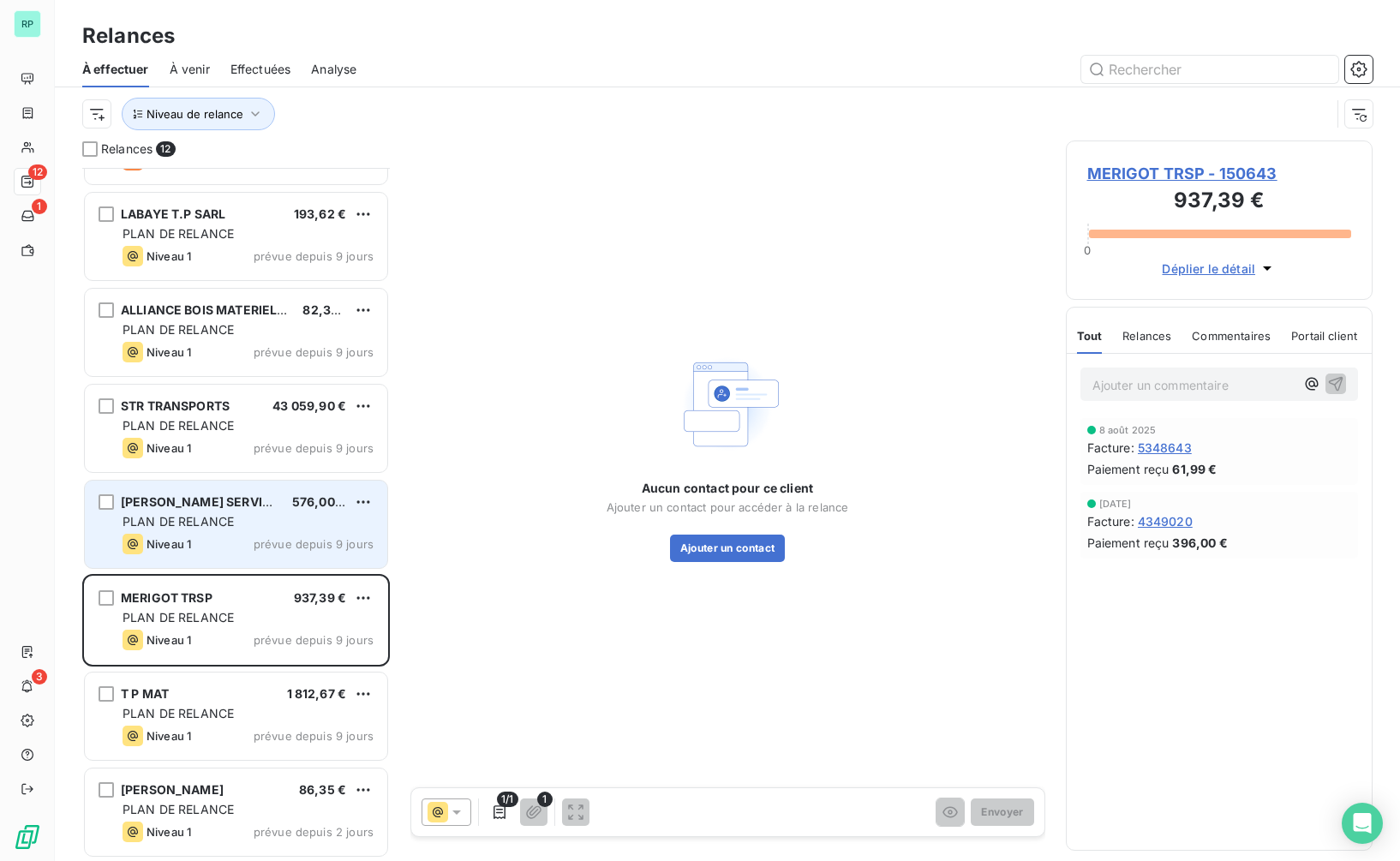
click at [207, 535] on div "Niveau 1 prévue depuis 9 jours" at bounding box center [249, 544] width 251 height 20
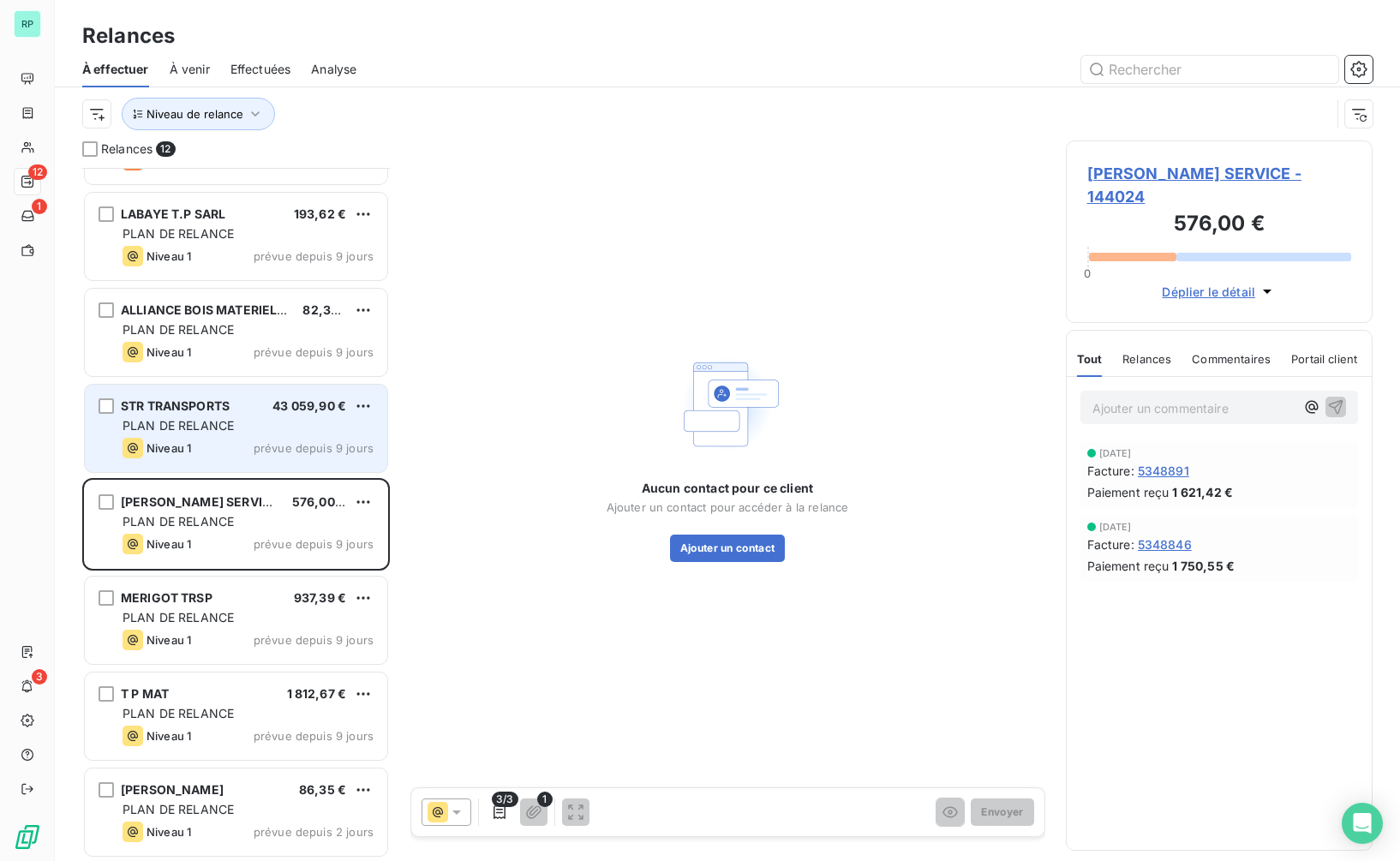
click at [224, 432] on span "PLAN DE RELANCE" at bounding box center [178, 425] width 112 height 15
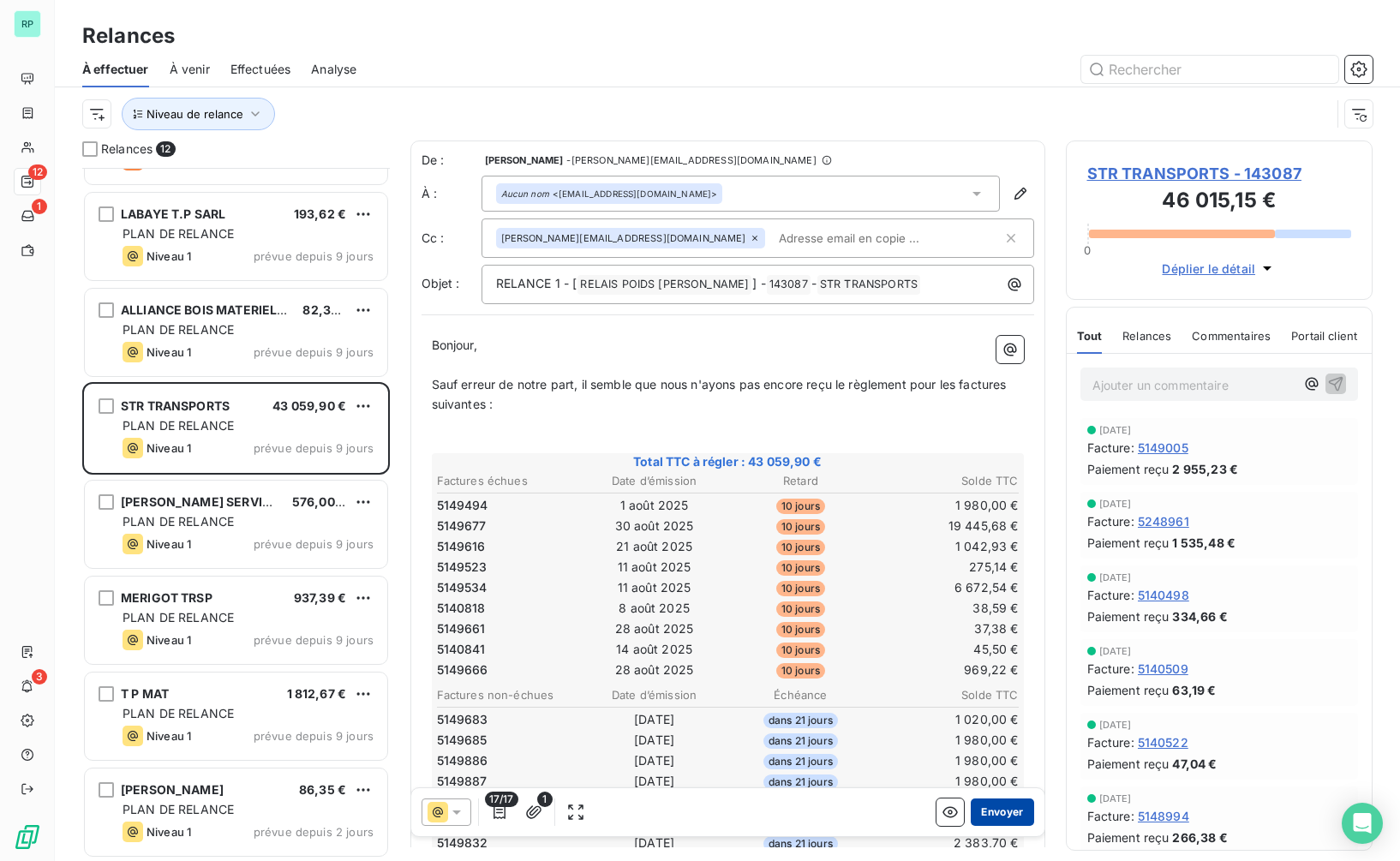
click at [996, 816] on button "Envoyer" at bounding box center [1001, 812] width 62 height 27
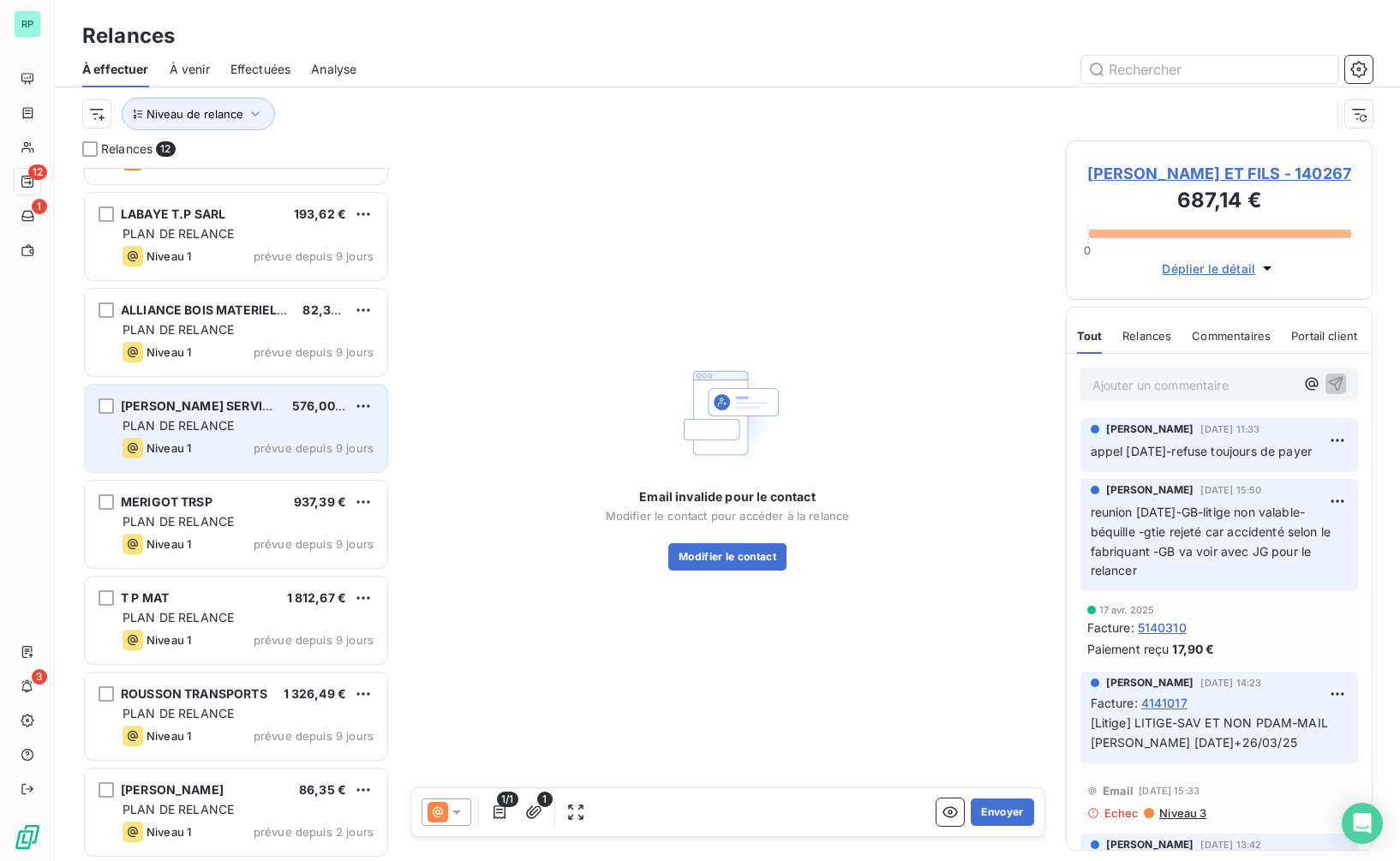
click at [231, 423] on span "PLAN DE RELANCE" at bounding box center [178, 425] width 112 height 15
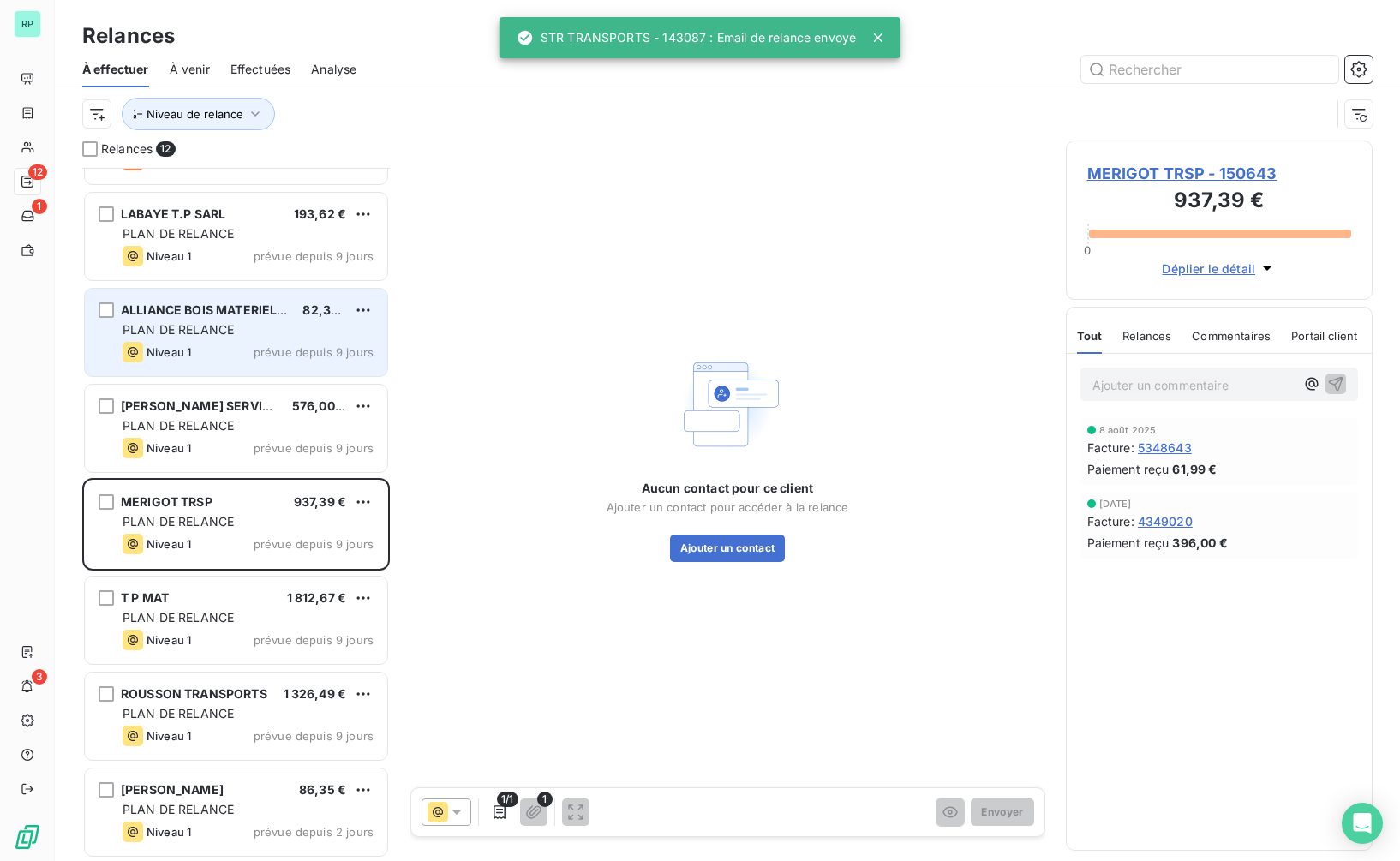
click at [230, 333] on span "PLAN DE RELANCE" at bounding box center [178, 329] width 112 height 15
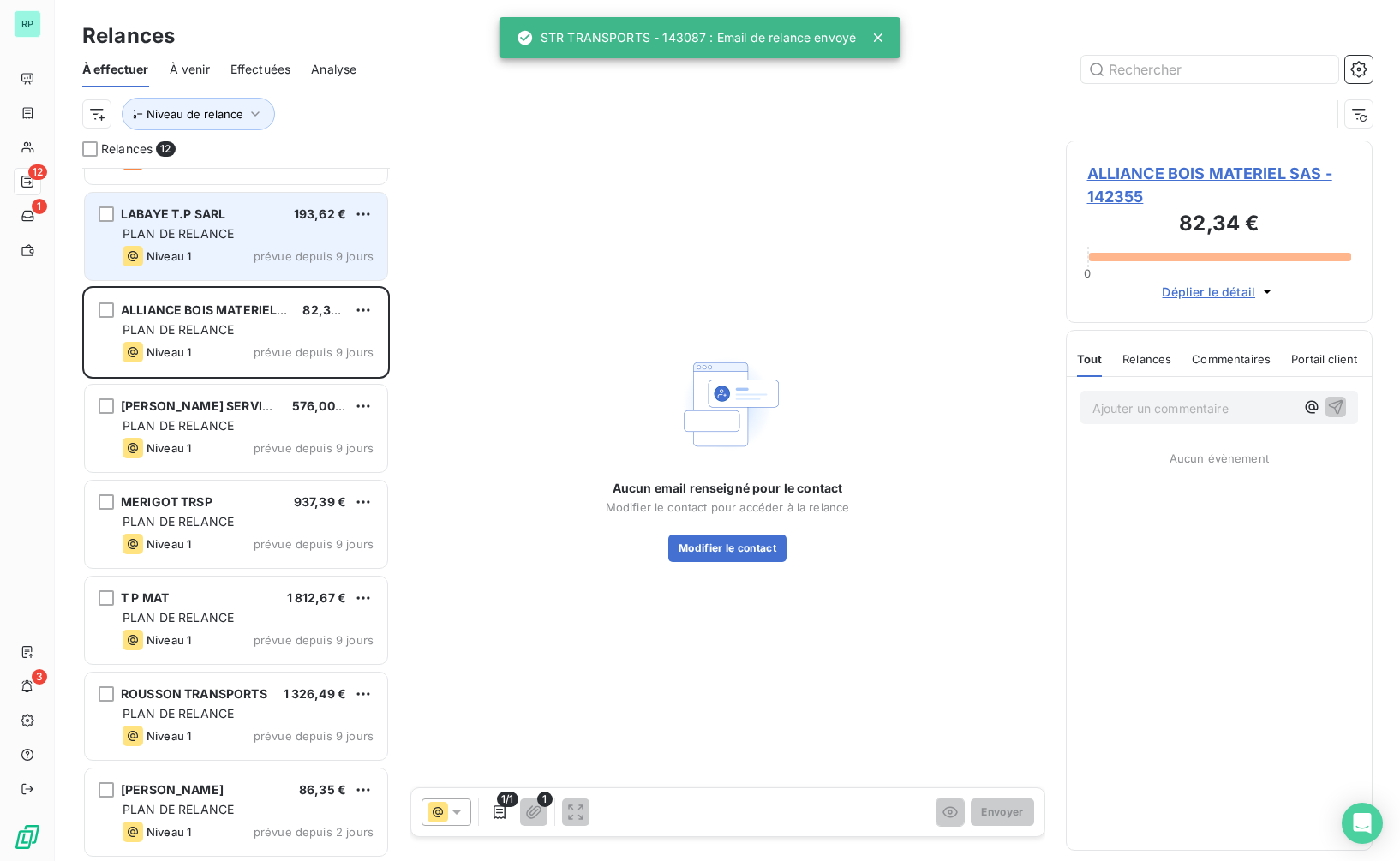
click at [227, 258] on div "Niveau 1 prévue depuis 9 jours" at bounding box center [249, 256] width 251 height 20
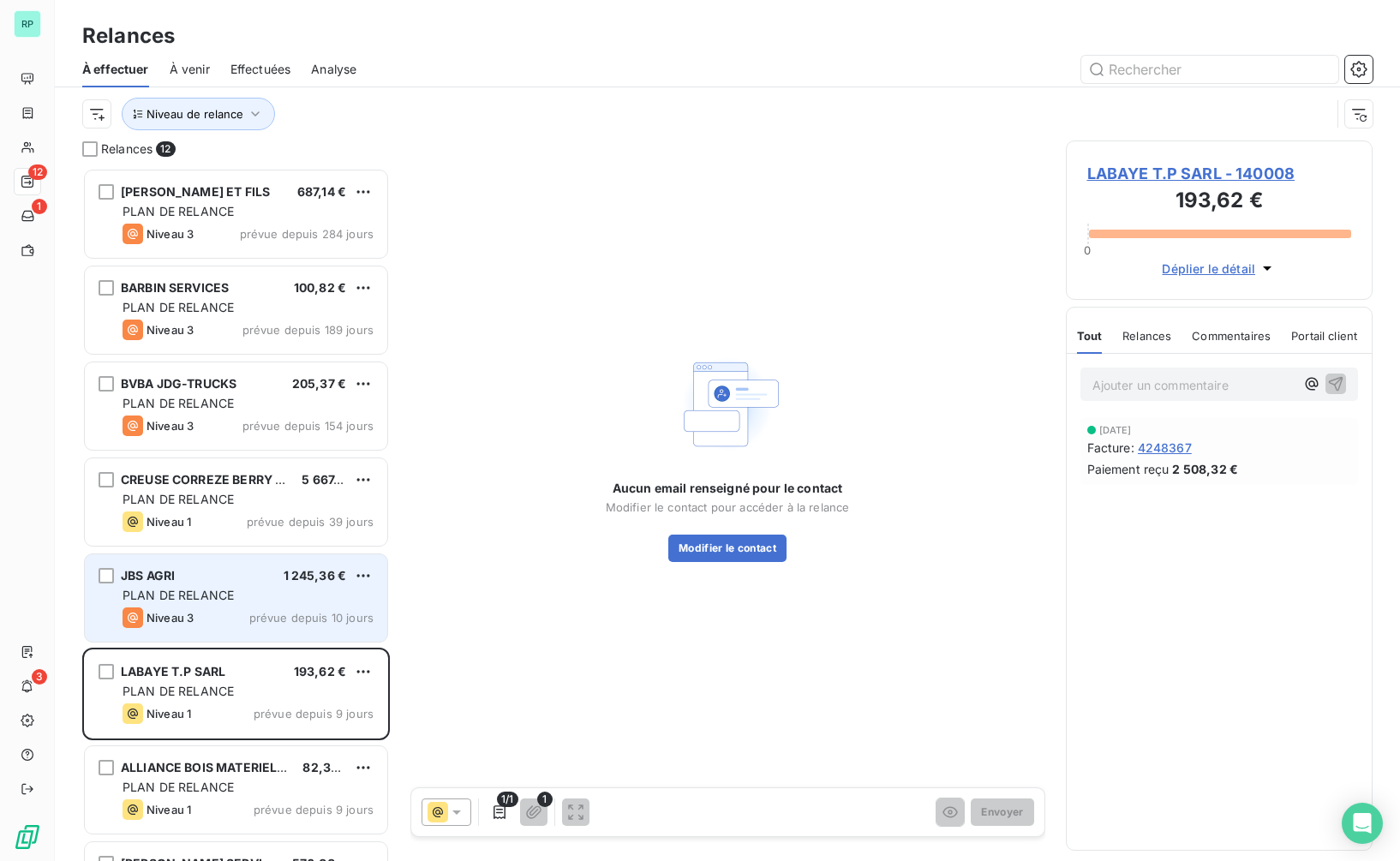
click at [200, 595] on span "PLAN DE RELANCE" at bounding box center [178, 595] width 112 height 15
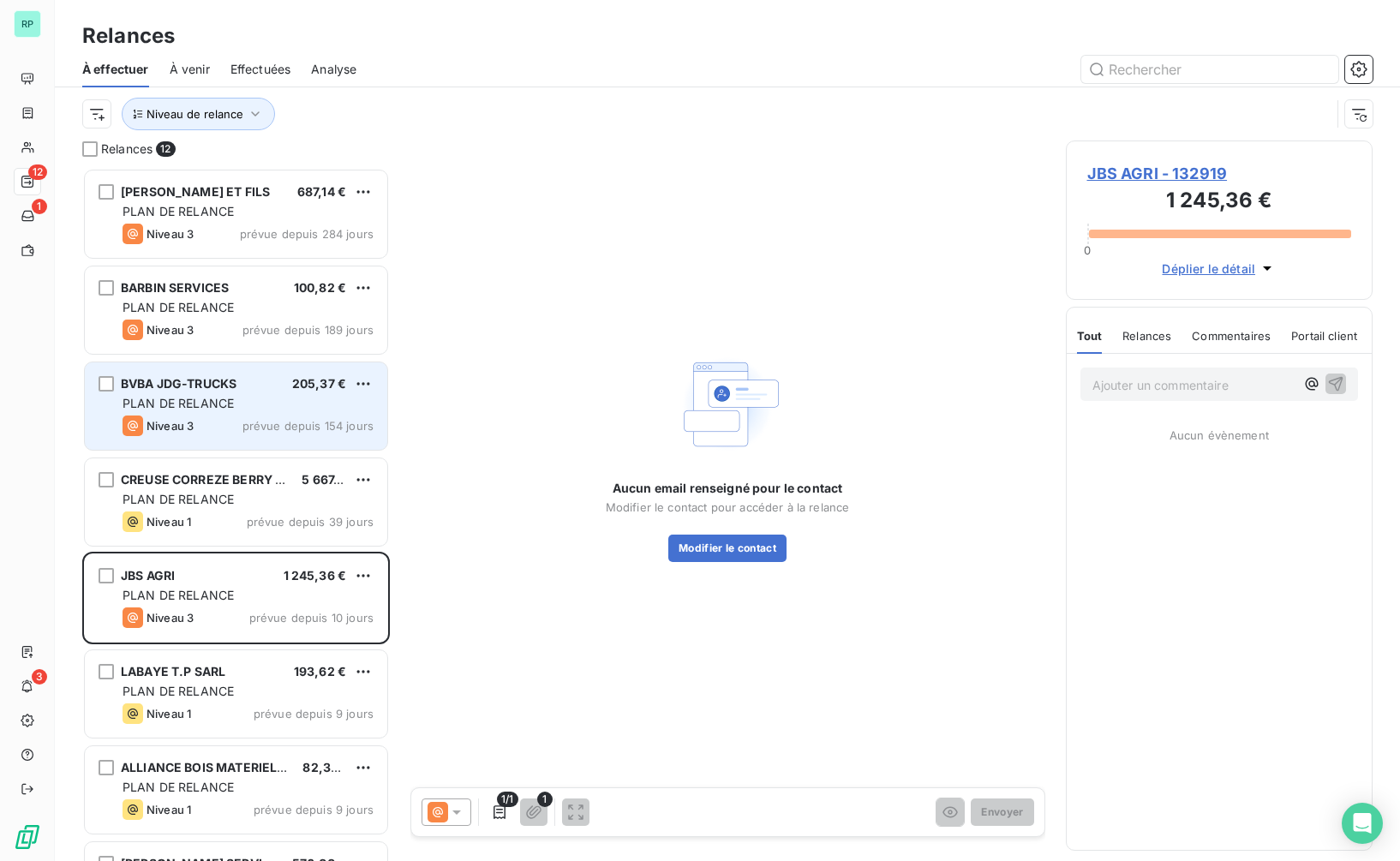
click at [241, 409] on div "PLAN DE RELANCE" at bounding box center [249, 404] width 251 height 18
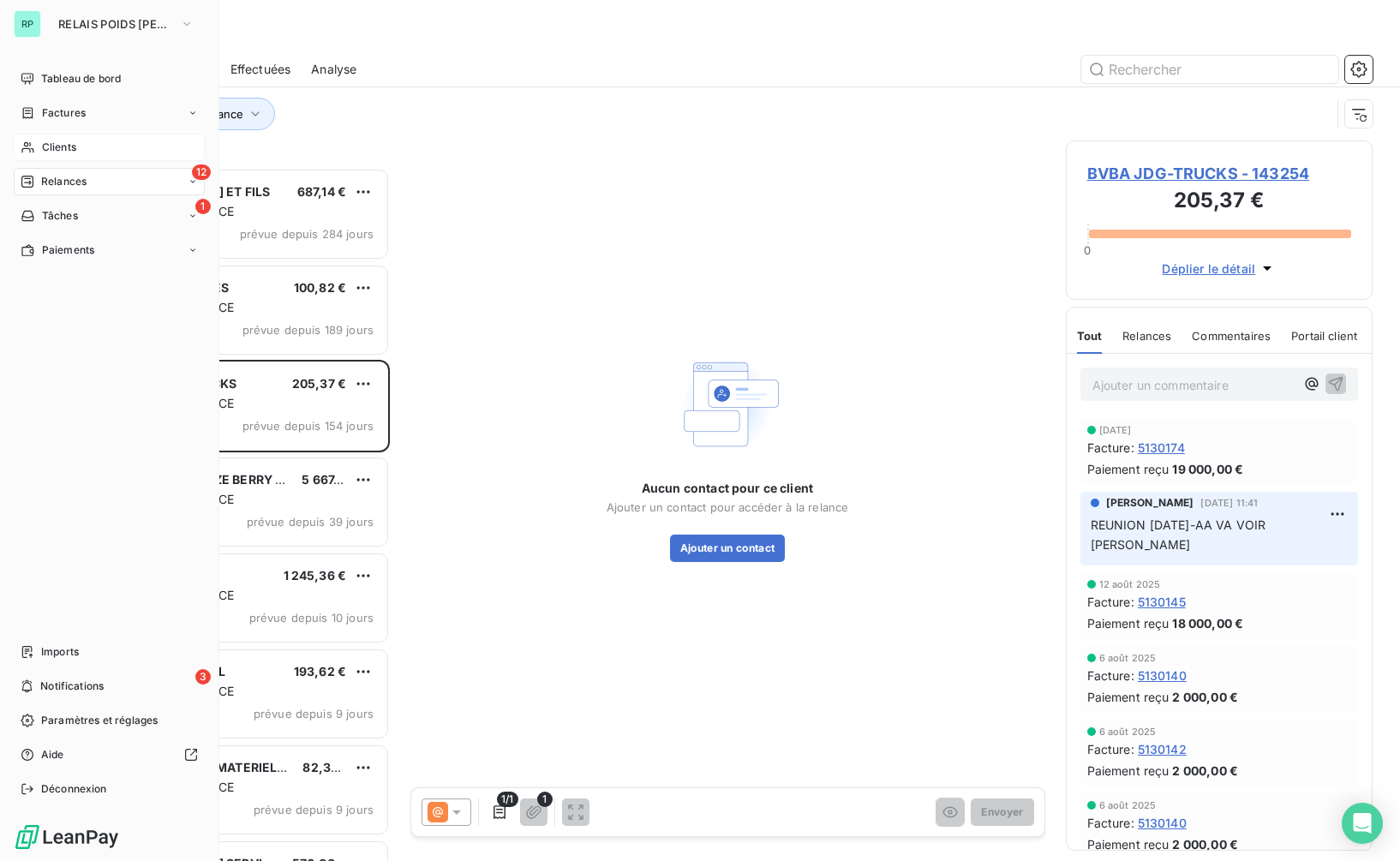
click at [78, 153] on div "Clients" at bounding box center [110, 147] width 191 height 27
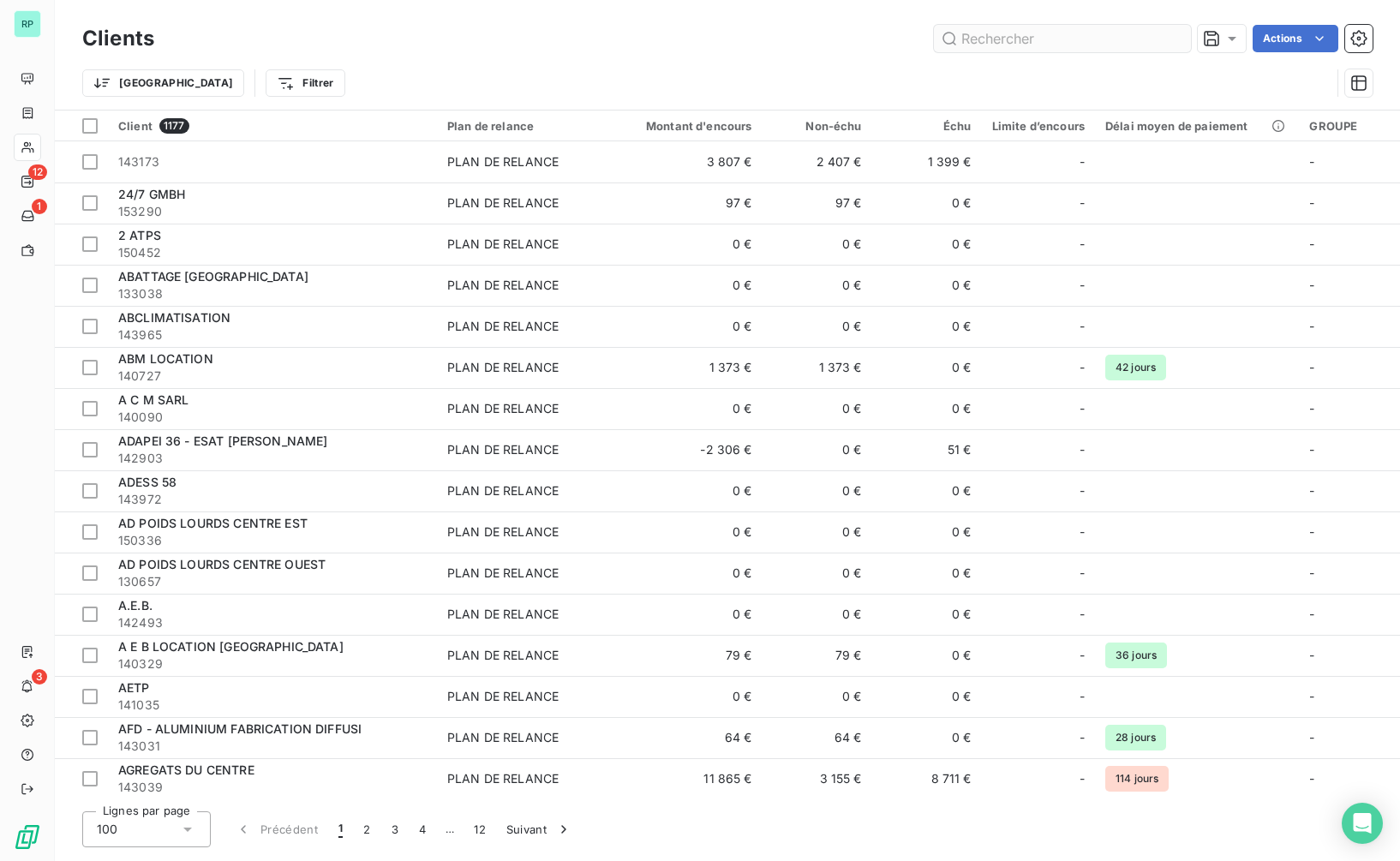
click at [1046, 42] on input "text" at bounding box center [1062, 38] width 257 height 27
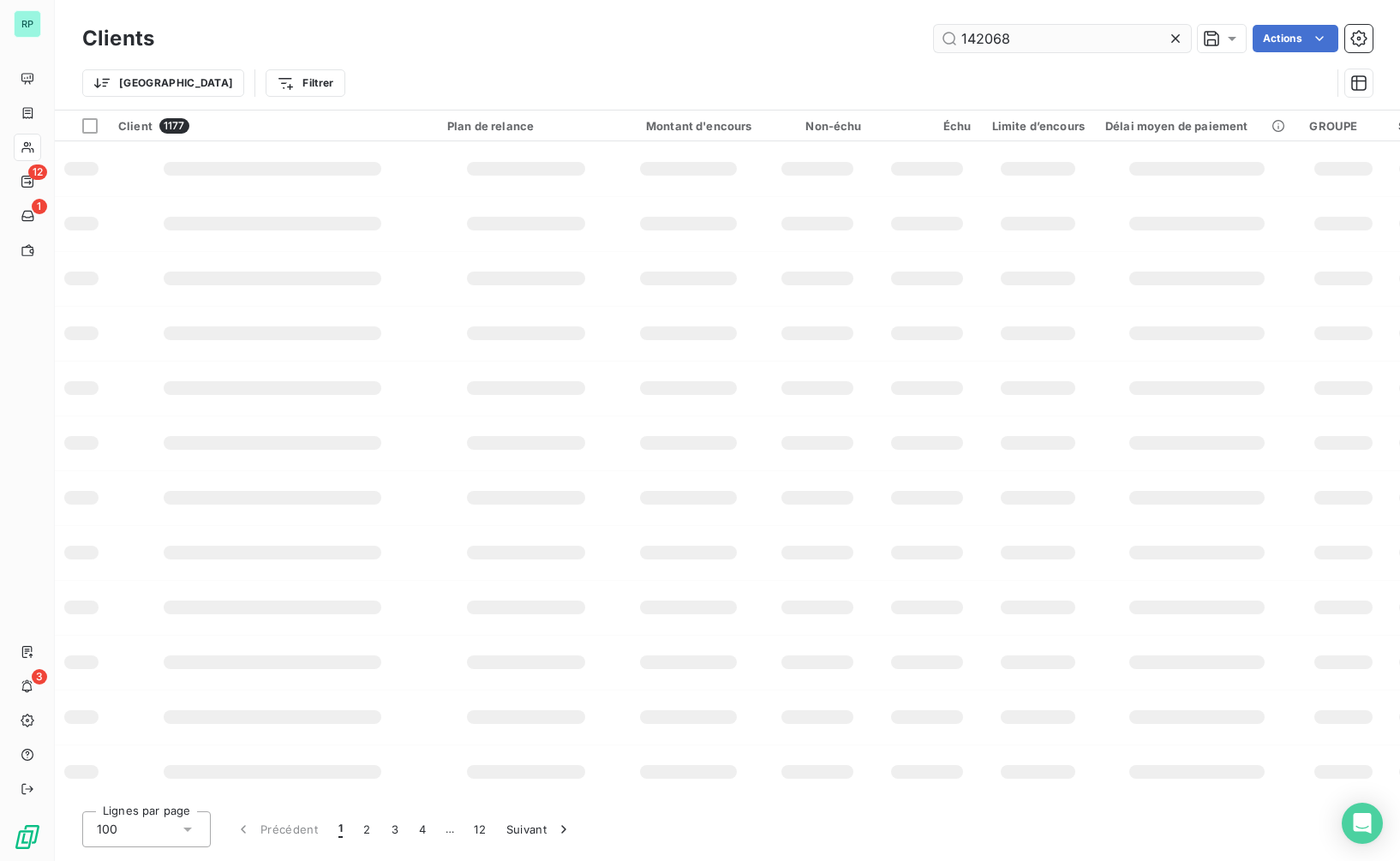
type input "142068"
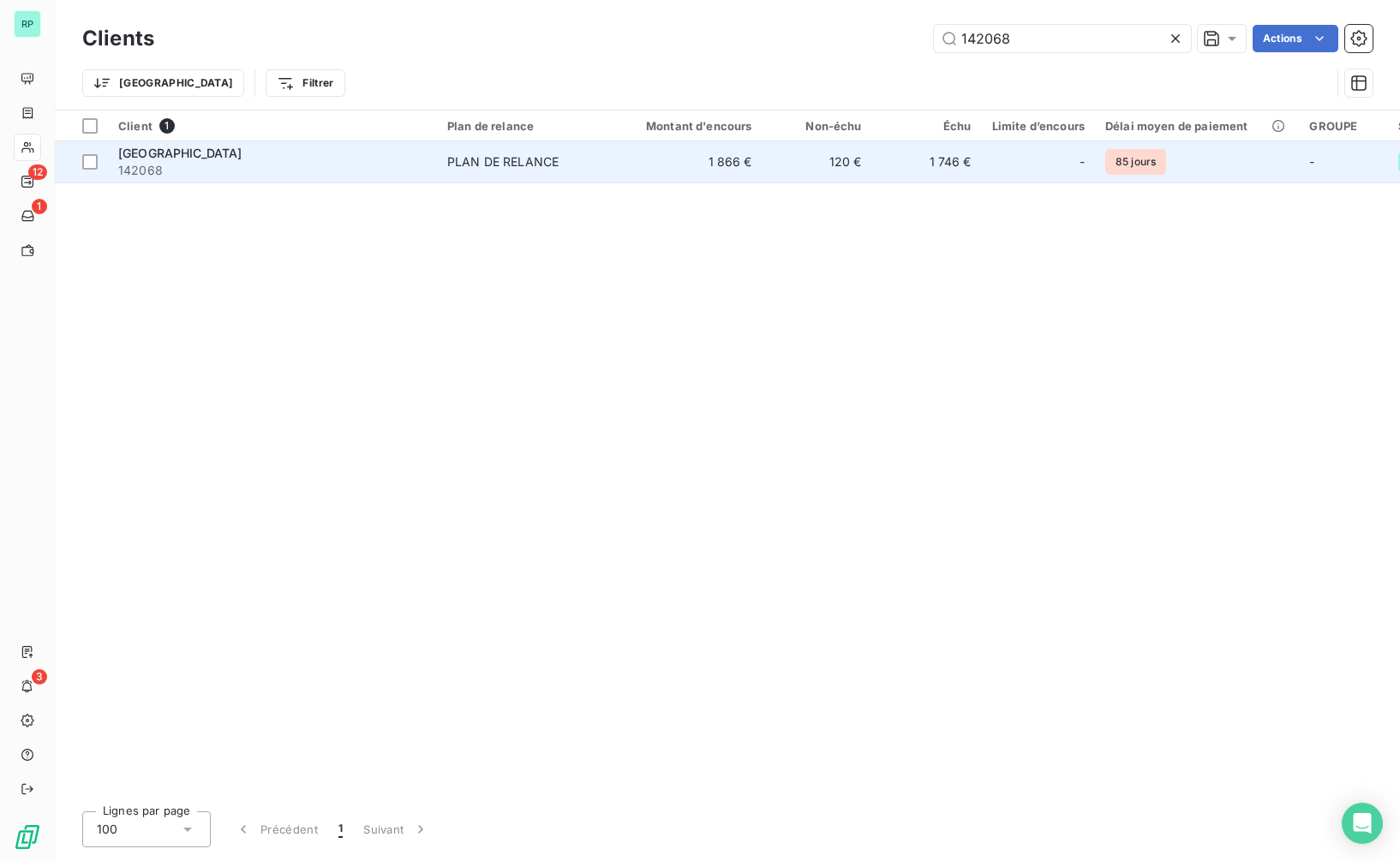
click at [285, 169] on span "142068" at bounding box center [272, 170] width 308 height 18
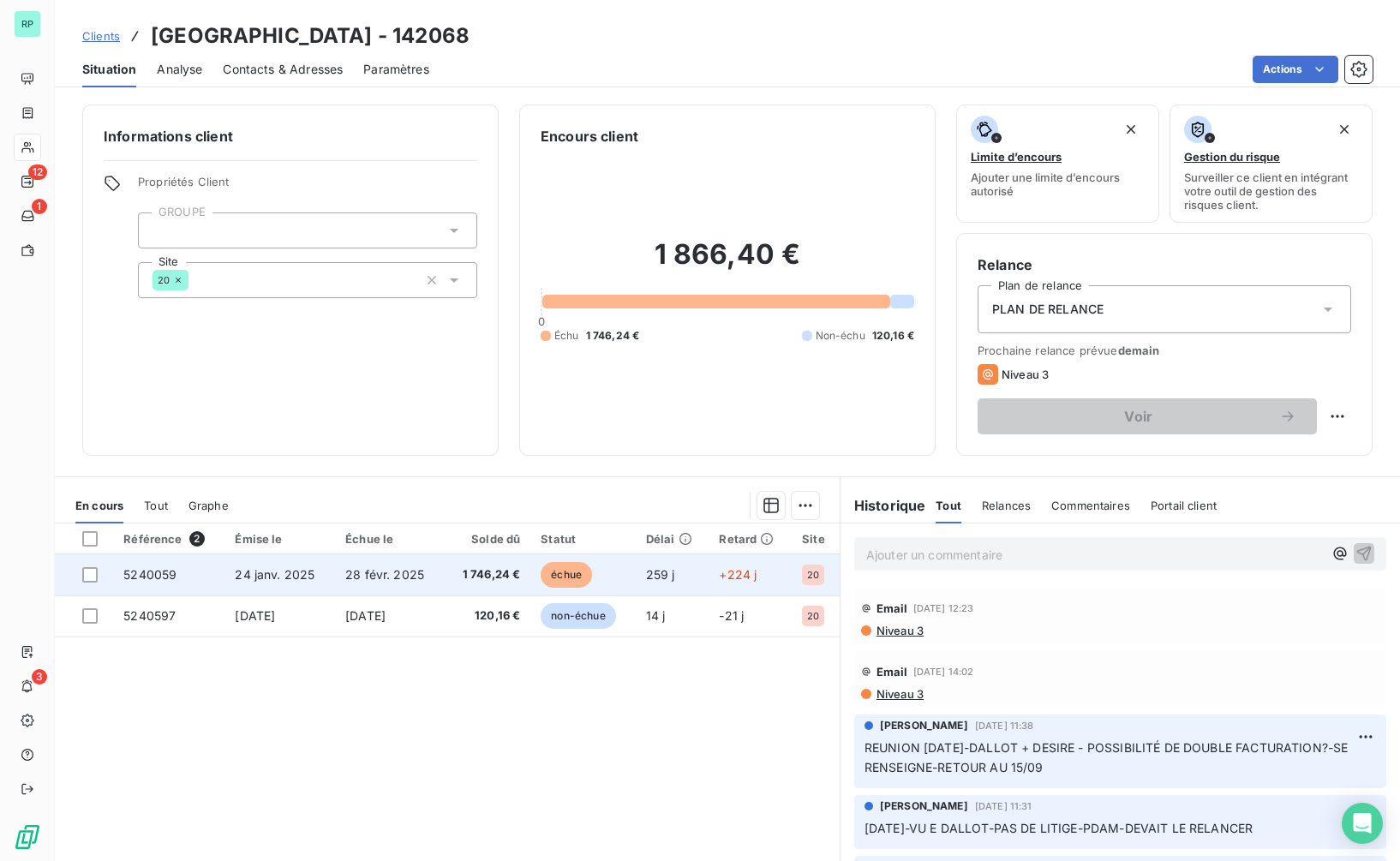
click at [133, 571] on span "5240059" at bounding box center [149, 575] width 53 height 15
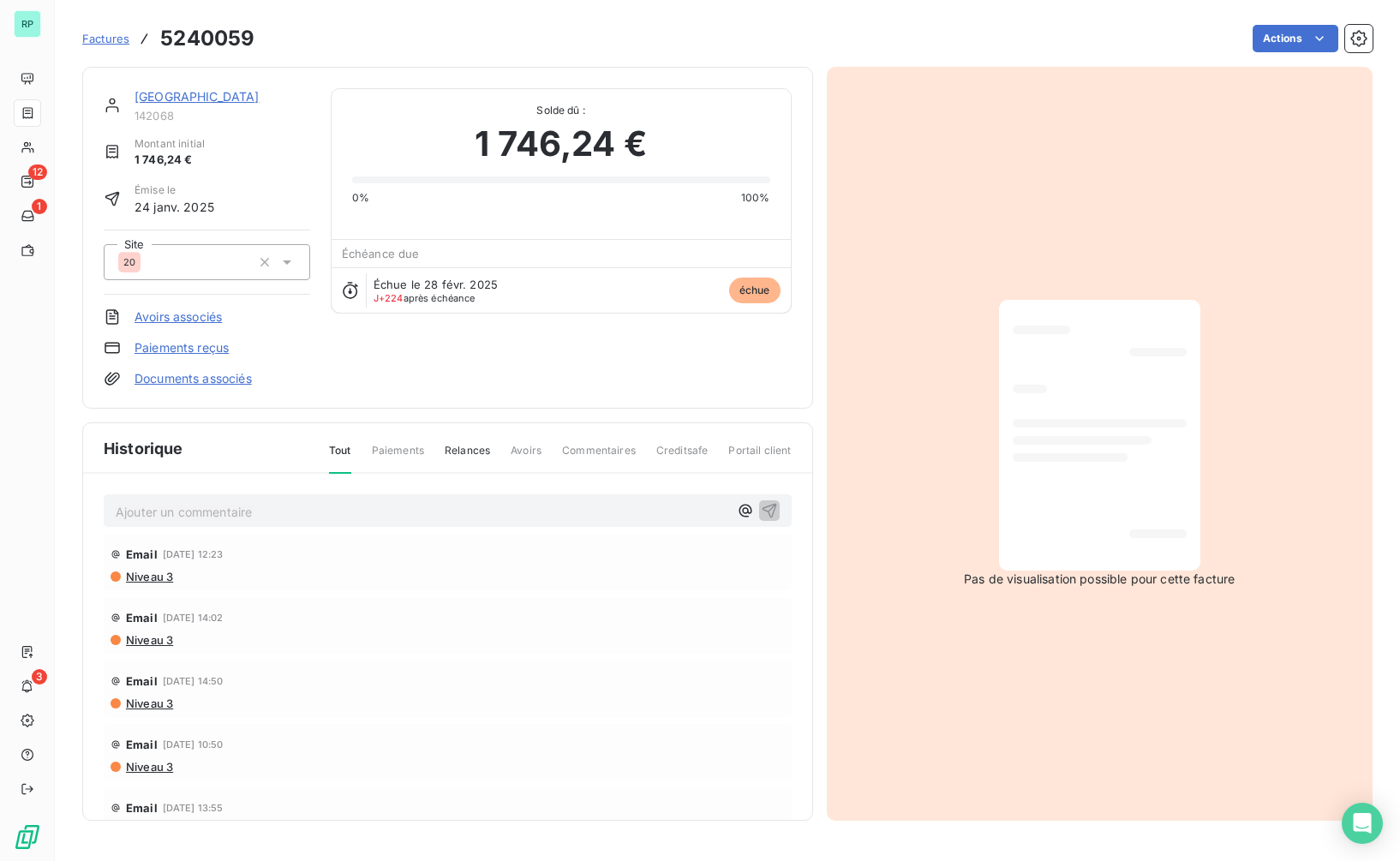
click at [182, 512] on p "Ajouter un commentaire ﻿" at bounding box center [422, 512] width 613 height 21
